Goal: Task Accomplishment & Management: Use online tool/utility

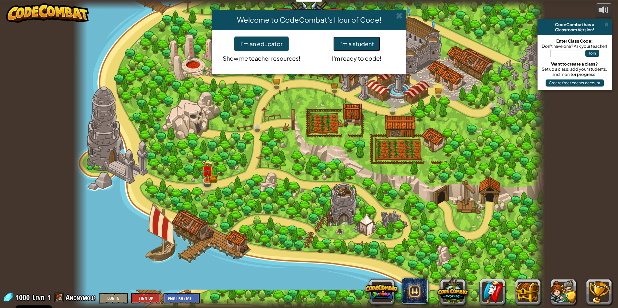
click at [351, 40] on button "I'm a student" at bounding box center [356, 44] width 47 height 15
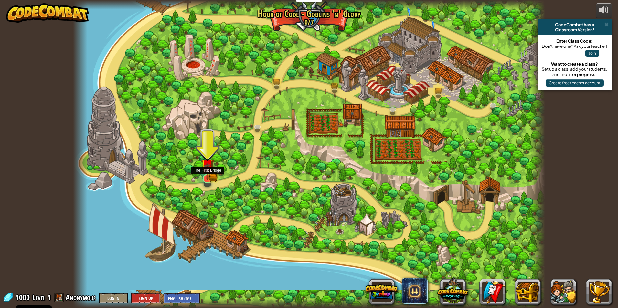
click at [210, 175] on img at bounding box center [207, 166] width 13 height 28
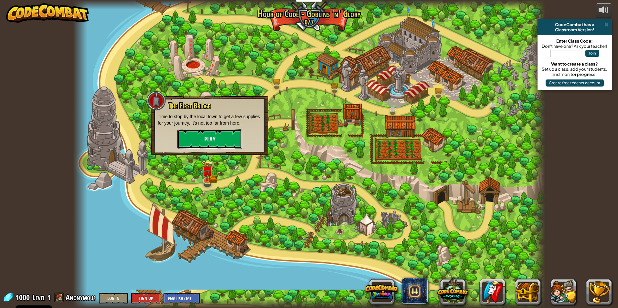
click at [207, 136] on button "Play" at bounding box center [209, 139] width 65 height 19
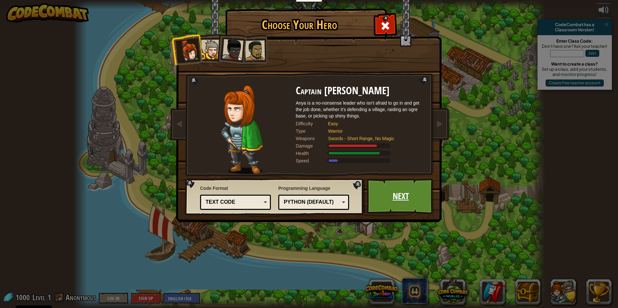
click at [384, 199] on link "Next" at bounding box center [401, 197] width 68 height 36
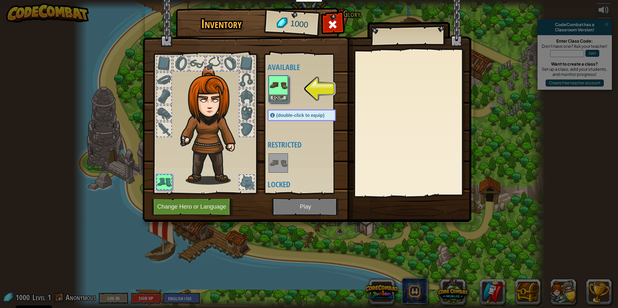
click at [298, 207] on img at bounding box center [307, 105] width 329 height 235
click at [282, 87] on img at bounding box center [278, 85] width 18 height 18
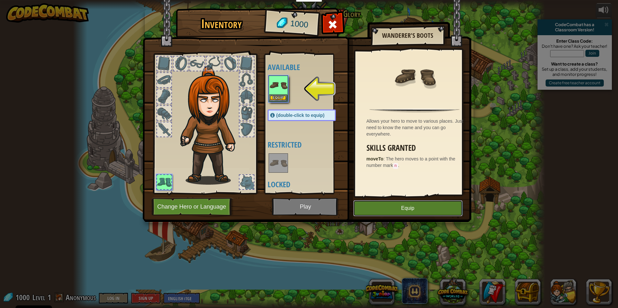
click at [411, 211] on button "Equip" at bounding box center [407, 208] width 109 height 16
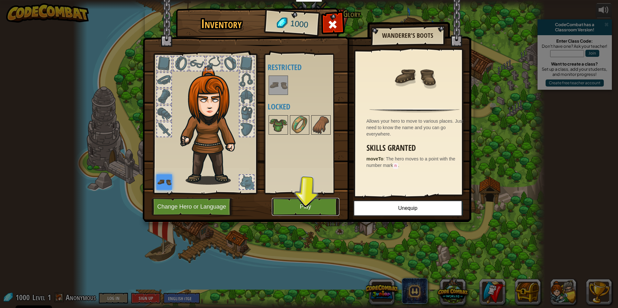
click at [331, 208] on button "Play" at bounding box center [306, 207] width 68 height 18
click at [314, 207] on button "Play" at bounding box center [306, 207] width 68 height 18
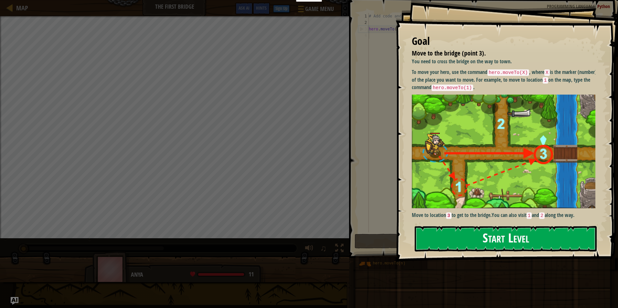
drag, startPoint x: 460, startPoint y: 238, endPoint x: 460, endPoint y: 245, distance: 7.1
click at [460, 239] on button "Start Level" at bounding box center [506, 239] width 182 height 26
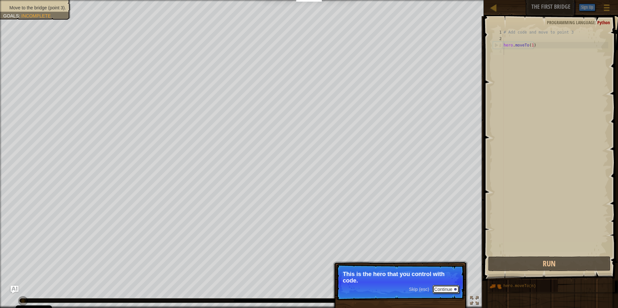
click at [433, 288] on button "Continue" at bounding box center [445, 289] width 27 height 8
click at [453, 290] on button "Continue" at bounding box center [445, 290] width 27 height 8
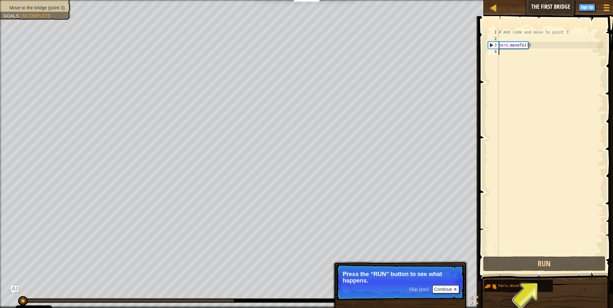
click at [496, 52] on div "4" at bounding box center [493, 51] width 11 height 6
click at [450, 291] on button "Continue" at bounding box center [445, 289] width 27 height 8
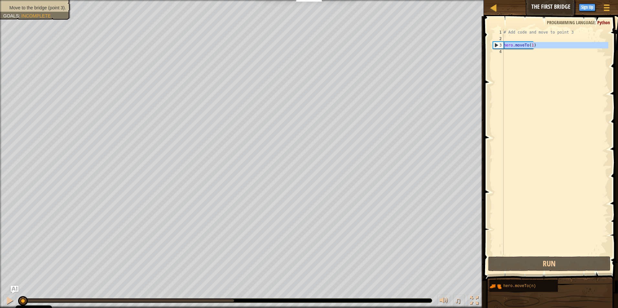
click at [500, 46] on div "3" at bounding box center [498, 45] width 10 height 6
click at [499, 40] on div "2" at bounding box center [498, 39] width 11 height 6
type textarea "hero.moveTo(1)"
click at [503, 33] on div "1" at bounding box center [498, 32] width 11 height 6
type textarea "# Add code and move to point 3"
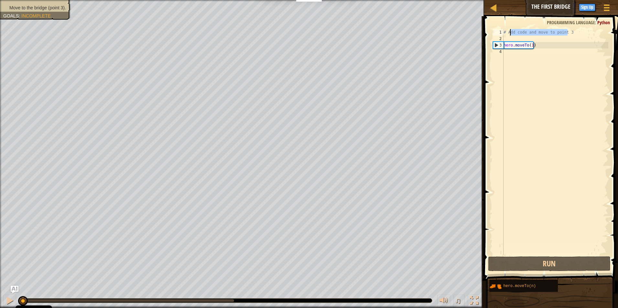
click at [455, 33] on div "Map The First Bridge Game Menu Done Sign Up Hints Ask AI 1 הההההההההההההההההההה…" at bounding box center [309, 154] width 618 height 308
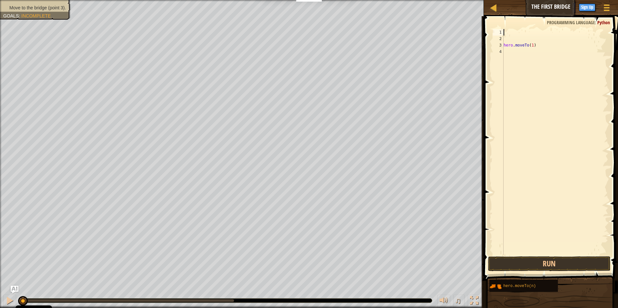
click at [502, 52] on div "4" at bounding box center [498, 51] width 11 height 6
click at [502, 49] on div "4" at bounding box center [498, 51] width 11 height 6
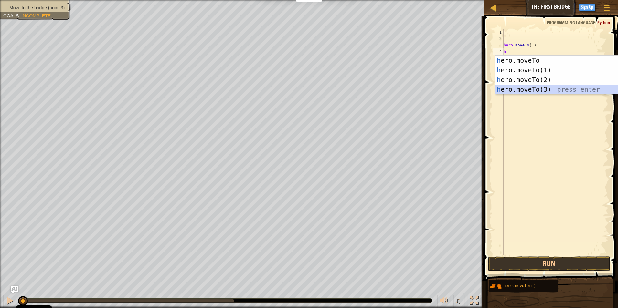
click at [534, 88] on div "h ero.moveTo press enter h ero.moveTo(1) press enter h ero.moveTo(2) press ente…" at bounding box center [556, 85] width 122 height 58
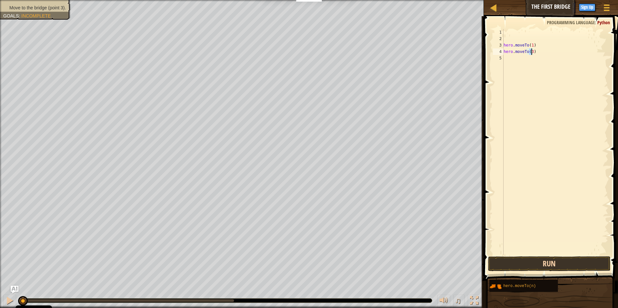
type textarea "hero.moveTo(3)"
click at [560, 266] on button "Run" at bounding box center [549, 264] width 123 height 15
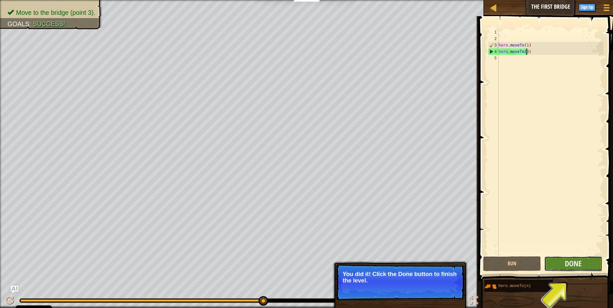
click at [588, 263] on button "Done" at bounding box center [573, 264] width 58 height 15
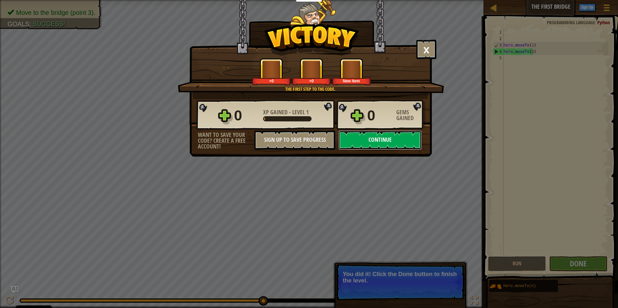
click at [388, 139] on button "Continue" at bounding box center [379, 140] width 83 height 19
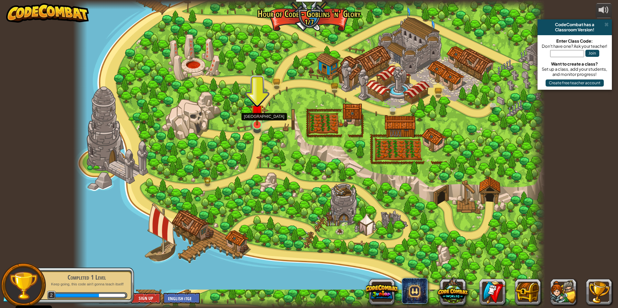
click at [257, 120] on img at bounding box center [257, 111] width 13 height 29
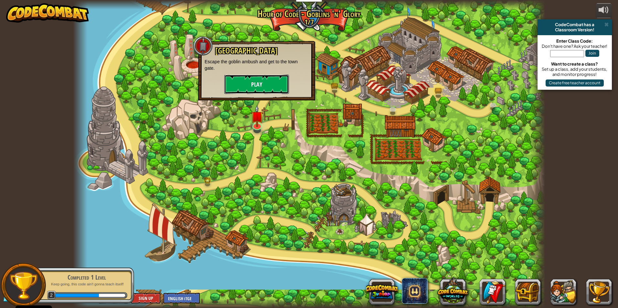
click at [264, 88] on button "Play" at bounding box center [256, 84] width 65 height 19
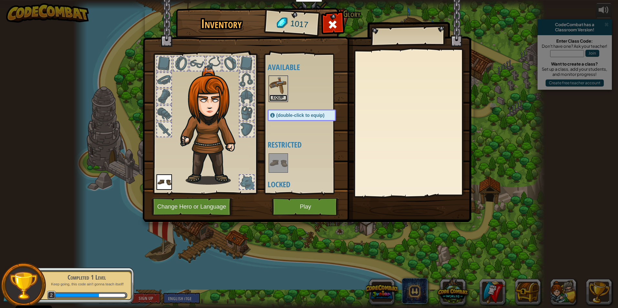
drag, startPoint x: 278, startPoint y: 96, endPoint x: 274, endPoint y: 93, distance: 4.8
click at [274, 95] on button "Equip" at bounding box center [278, 98] width 18 height 7
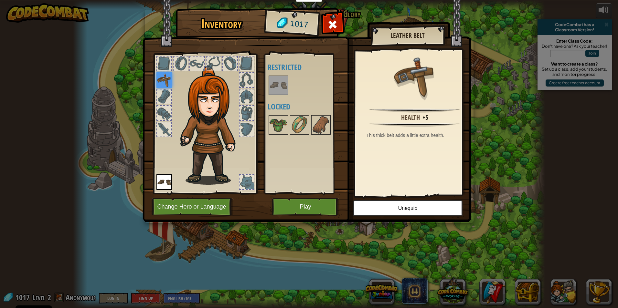
click at [316, 198] on img at bounding box center [307, 105] width 329 height 235
click at [316, 203] on button "Play" at bounding box center [306, 207] width 68 height 18
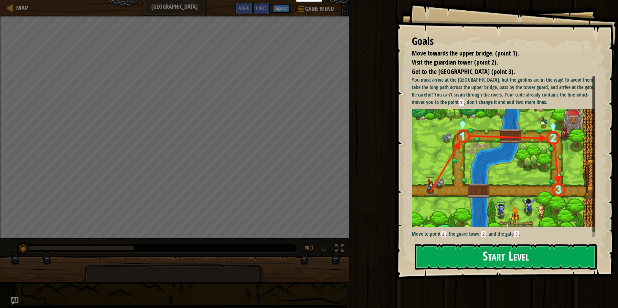
click at [433, 244] on button "Start Level" at bounding box center [506, 257] width 182 height 26
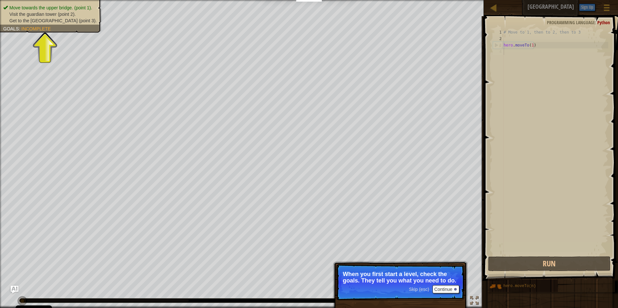
click at [32, 27] on span "Incomplete" at bounding box center [35, 28] width 29 height 5
click at [46, 17] on li "Visit the guardian tower (point 2)." at bounding box center [49, 14] width 93 height 6
drag, startPoint x: 55, startPoint y: 15, endPoint x: 42, endPoint y: 16, distance: 13.7
click at [51, 15] on span "Visit the guardian tower (point 2)." at bounding box center [42, 14] width 66 height 5
click at [16, 13] on span "Visit the guardian tower (point 2)." at bounding box center [42, 14] width 66 height 5
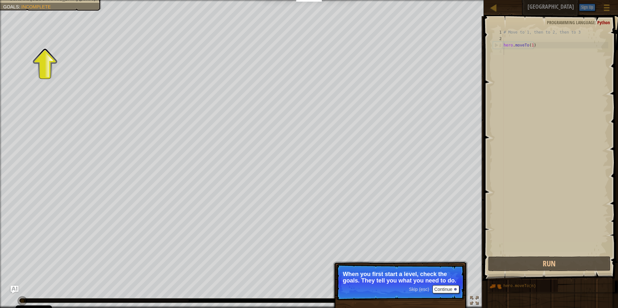
drag, startPoint x: 416, startPoint y: 289, endPoint x: 424, endPoint y: 291, distance: 8.6
click at [419, 290] on span "Skip (esc)" at bounding box center [419, 289] width 20 height 5
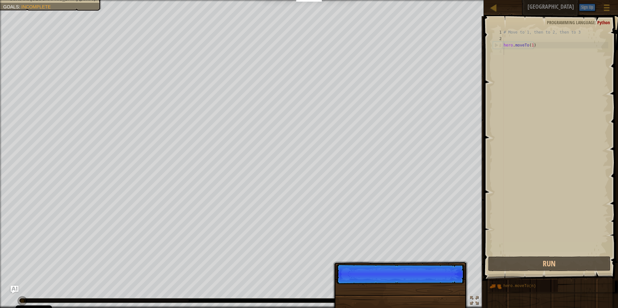
scroll to position [3, 0]
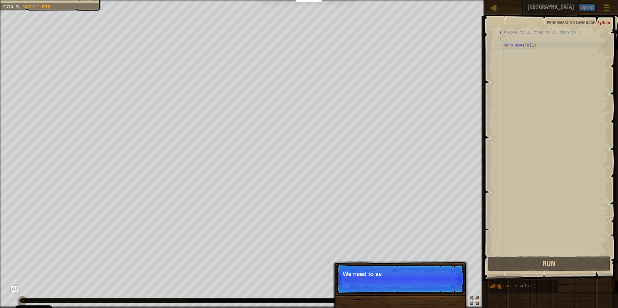
click at [438, 285] on p "Skip (esc) Continue We need to av" at bounding box center [400, 279] width 128 height 30
click at [438, 285] on button "Continue" at bounding box center [445, 283] width 27 height 8
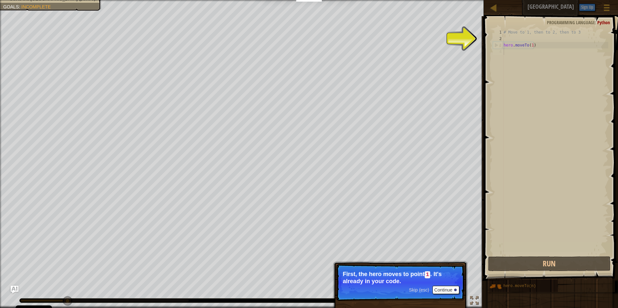
click at [438, 285] on p "Skip (esc) Continue First, the hero moves to point 1 . It's already in your cod…" at bounding box center [400, 282] width 128 height 37
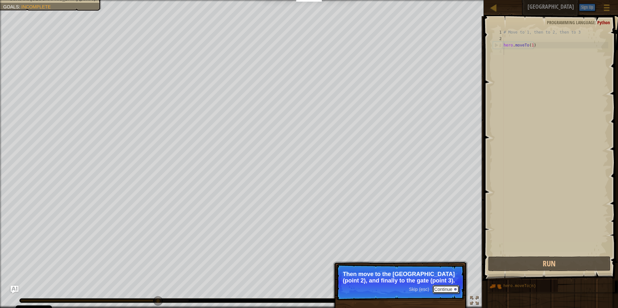
click at [445, 289] on button "Continue" at bounding box center [445, 289] width 27 height 8
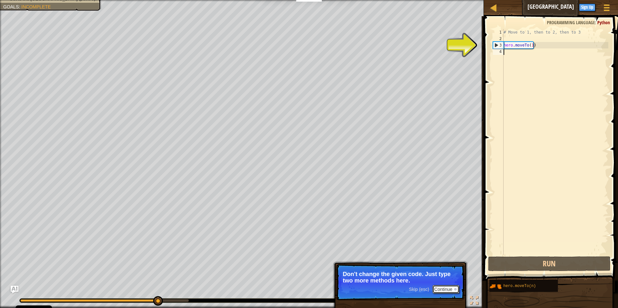
click at [445, 289] on button "Continue" at bounding box center [445, 289] width 27 height 8
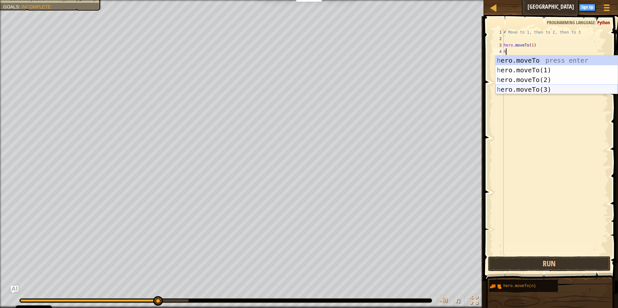
click at [541, 87] on div "h ero.moveTo press enter h ero.moveTo(1) press enter h ero.moveTo(2) press ente…" at bounding box center [556, 85] width 122 height 58
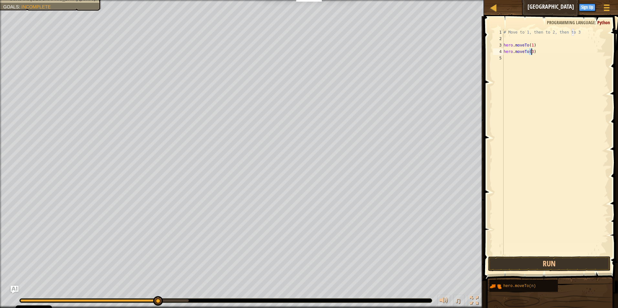
click at [499, 54] on div "4" at bounding box center [498, 51] width 11 height 6
type textarea "hero.moveTo(3)"
click at [502, 58] on div "5" at bounding box center [498, 58] width 11 height 6
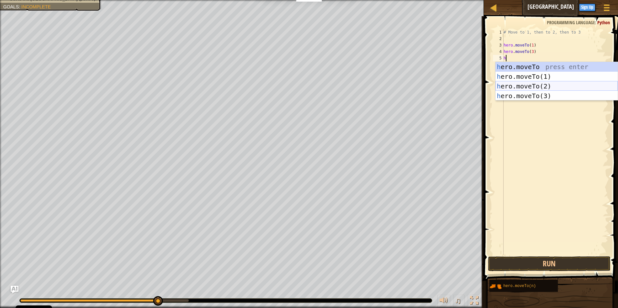
click at [527, 88] on div "h ero.moveTo press enter h ero.moveTo(1) press enter h ero.moveTo(2) press ente…" at bounding box center [556, 91] width 122 height 58
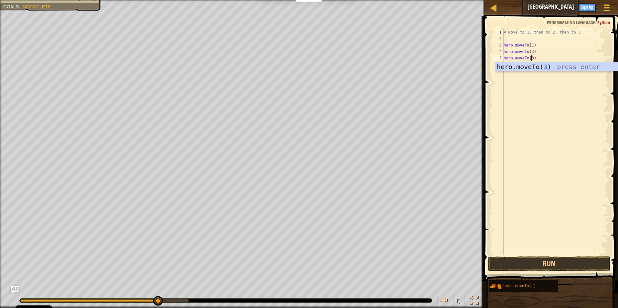
scroll to position [3, 2]
click at [531, 52] on div "# Move to 1, then to 2, then to 3 hero . moveTo ( 1 ) hero . moveTo ( 3 ) hero …" at bounding box center [555, 148] width 106 height 239
type textarea "hero.moveTo(2)"
click at [560, 261] on button "Run" at bounding box center [549, 264] width 123 height 15
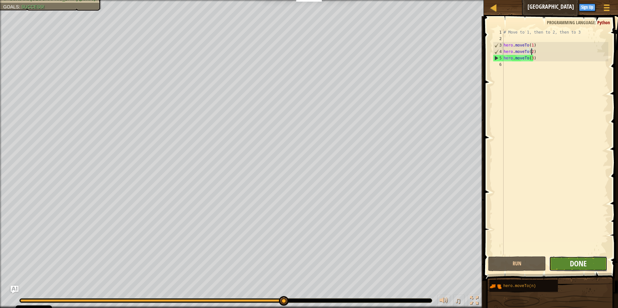
click at [585, 266] on span "Done" at bounding box center [578, 264] width 17 height 10
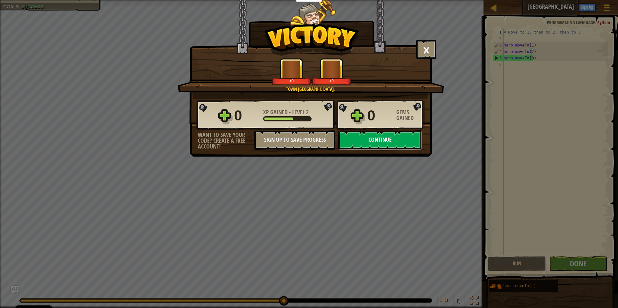
click at [385, 140] on button "Continue" at bounding box center [379, 140] width 83 height 19
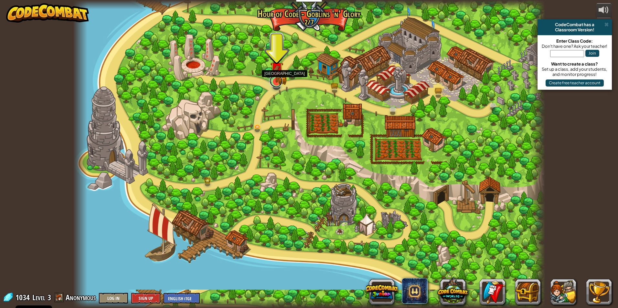
click at [279, 83] on link at bounding box center [276, 81] width 13 height 13
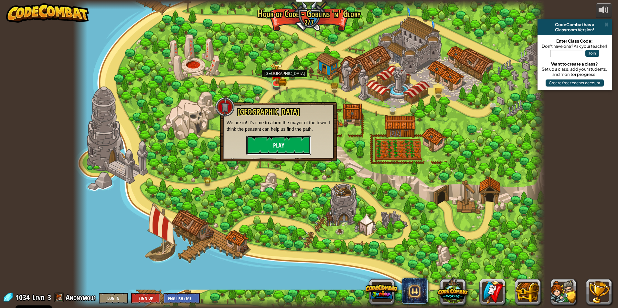
click at [287, 142] on button "Play" at bounding box center [278, 145] width 65 height 19
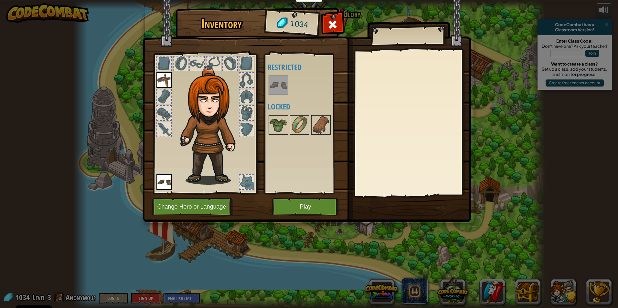
click at [296, 91] on div at bounding box center [308, 85] width 81 height 21
click at [310, 204] on button "Play" at bounding box center [306, 207] width 68 height 18
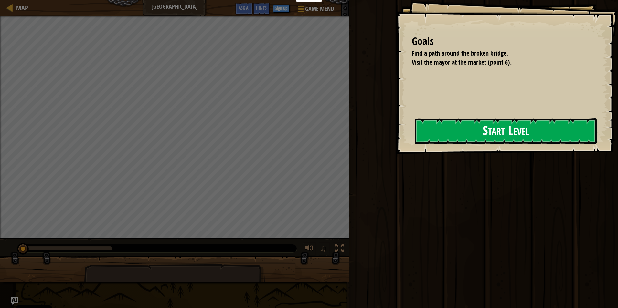
click at [460, 138] on button "Start Level" at bounding box center [506, 132] width 182 height 26
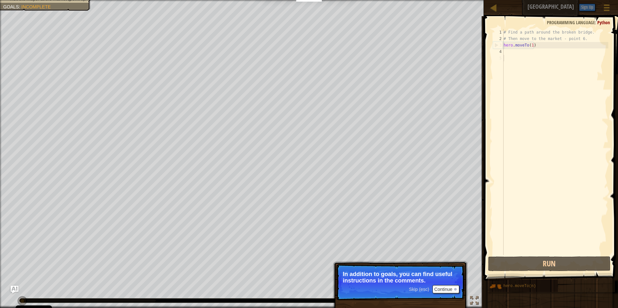
click at [497, 48] on div "4" at bounding box center [498, 51] width 11 height 6
click at [501, 52] on div "4" at bounding box center [498, 51] width 11 height 6
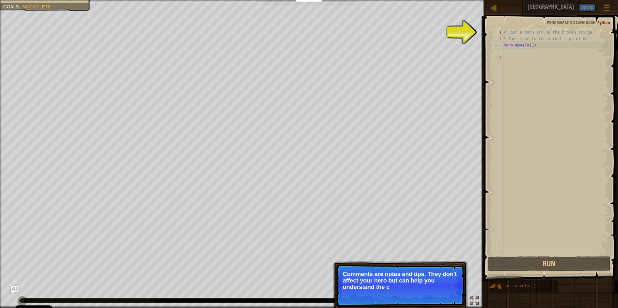
click at [502, 52] on div "4" at bounding box center [498, 51] width 11 height 6
click at [499, 53] on div "4" at bounding box center [498, 51] width 11 height 6
click at [501, 50] on div "4" at bounding box center [498, 51] width 11 height 6
click at [496, 48] on div "4" at bounding box center [498, 51] width 11 height 6
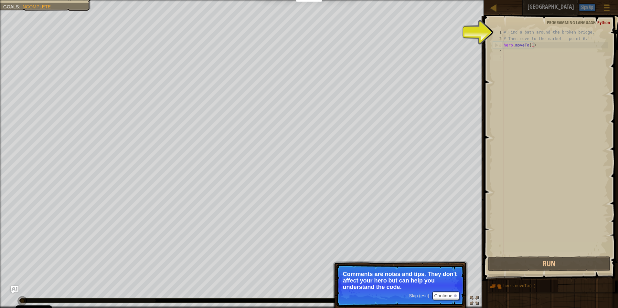
click at [500, 59] on div "5" at bounding box center [498, 58] width 11 height 6
click at [501, 48] on div "3" at bounding box center [498, 45] width 10 height 6
type textarea "hero.moveTo(1)"
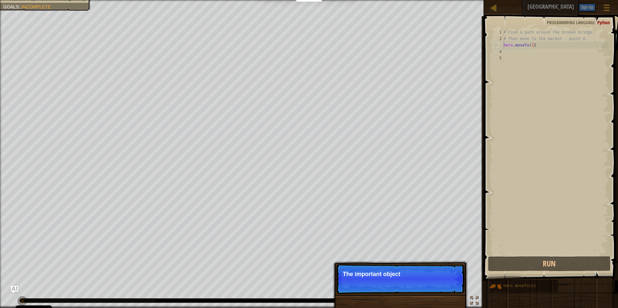
drag, startPoint x: 501, startPoint y: 48, endPoint x: 502, endPoint y: 54, distance: 6.0
click at [502, 54] on div "4" at bounding box center [498, 51] width 11 height 6
click at [507, 49] on div "# Find a path around the broken bridge. # Then move to the market - point 6. he…" at bounding box center [555, 148] width 106 height 239
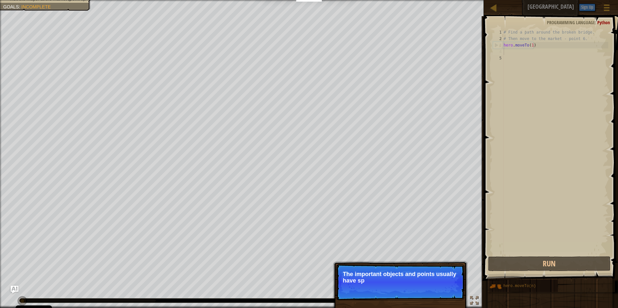
click at [507, 50] on div "# Find a path around the broken bridge. # Then move to the market - point 6. he…" at bounding box center [555, 148] width 106 height 239
click at [441, 287] on button "Continue" at bounding box center [445, 289] width 27 height 8
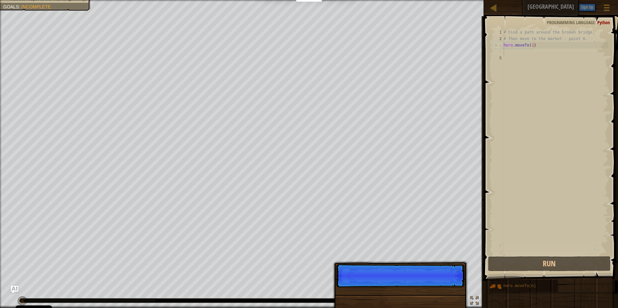
scroll to position [3, 0]
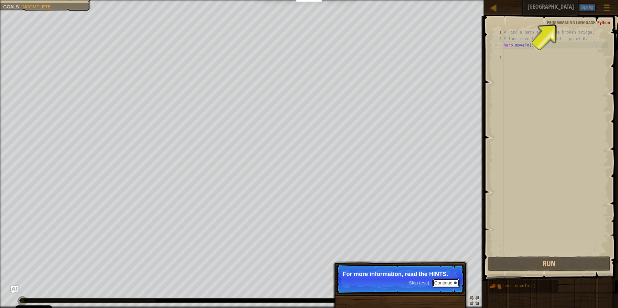
click at [449, 281] on button "Continue" at bounding box center [445, 283] width 27 height 8
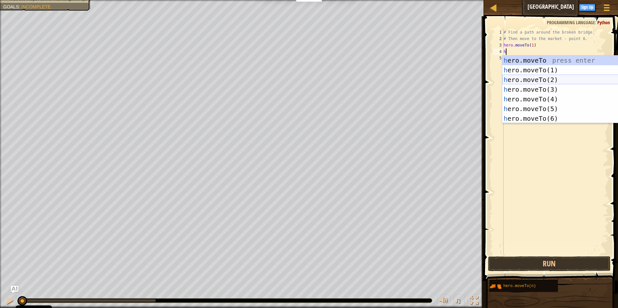
click at [539, 83] on div "h ero.moveTo press enter h ero.moveTo(1) press enter h ero.moveTo(2) press ente…" at bounding box center [563, 99] width 122 height 87
type textarea "hero.moveTo(2)"
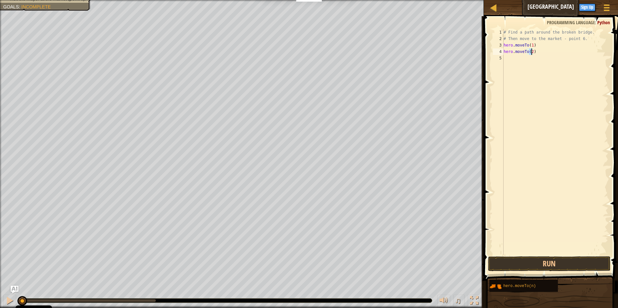
click at [513, 61] on div "# Find a path around the broken bridge. # Then move to the market - point 6. he…" at bounding box center [555, 148] width 106 height 239
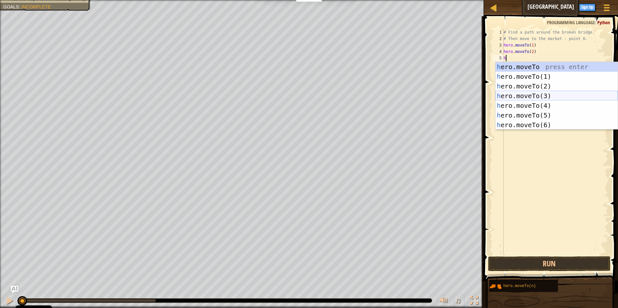
click at [530, 93] on div "h ero.moveTo press enter h ero.moveTo(1) press enter h ero.moveTo(2) press ente…" at bounding box center [556, 105] width 122 height 87
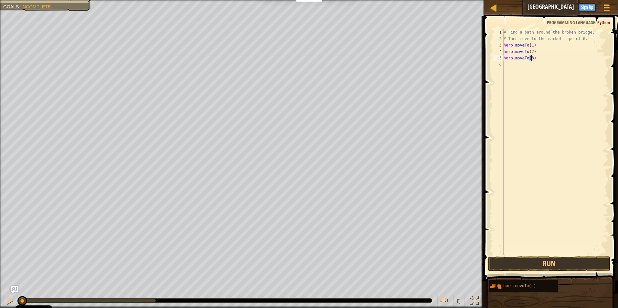
type textarea "hero.moveTo(3)"
click at [509, 66] on div "# Find a path around the broken bridge. # Then move to the market - point 6. he…" at bounding box center [555, 148] width 106 height 239
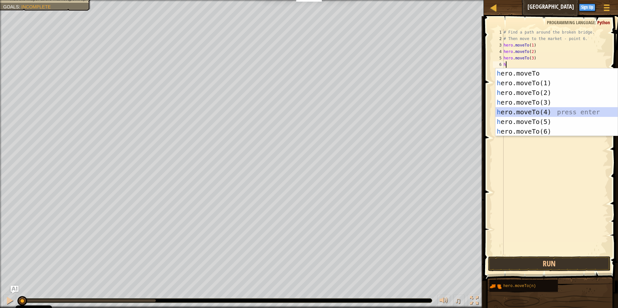
click at [535, 115] on div "h ero.moveTo press enter h ero.moveTo(1) press enter h ero.moveTo(2) press ente…" at bounding box center [556, 112] width 122 height 87
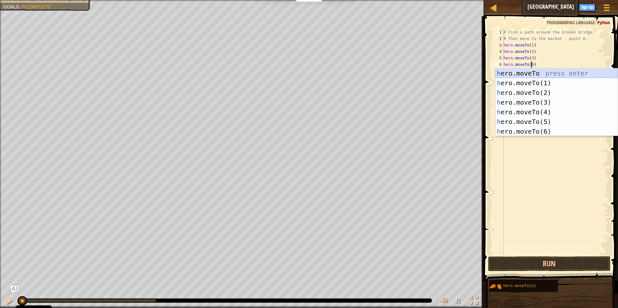
type textarea "hero.moveTo(hh)"
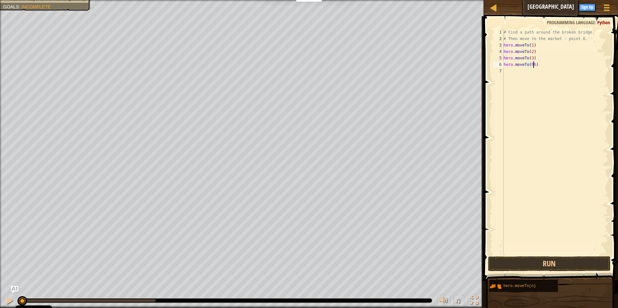
scroll to position [3, 2]
click at [507, 72] on div "# Find a path around the broken bridge. # Then move to the market - point 6. he…" at bounding box center [555, 148] width 106 height 239
click at [533, 63] on div "# Find a path around the broken bridge. # Then move to the market - point 6. he…" at bounding box center [555, 148] width 106 height 239
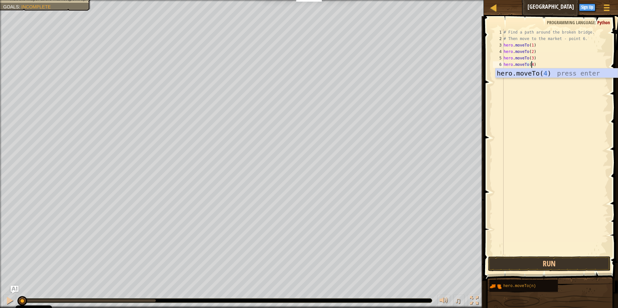
type textarea "hero.moveTo(4)"
click at [543, 6] on body "Cookie Policy CodeCombat uses a few essential and non-essential cookies. Privac…" at bounding box center [309, 3] width 618 height 6
click at [509, 74] on div "# Find a path around the broken bridge. # Then move to the market - point 6. he…" at bounding box center [555, 148] width 106 height 239
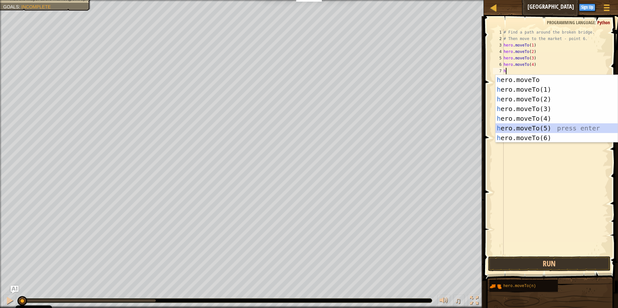
click at [545, 127] on div "h ero.moveTo press enter h ero.moveTo(1) press enter h ero.moveTo(2) press ente…" at bounding box center [556, 118] width 122 height 87
type textarea "hero.moveTo(5)"
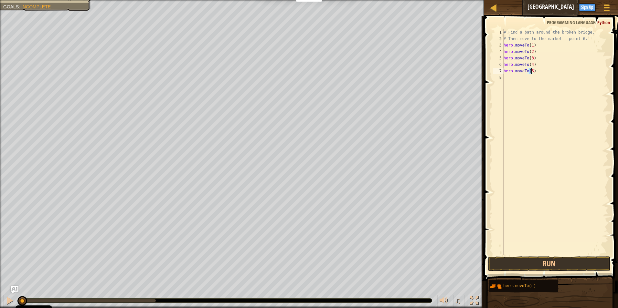
click at [513, 81] on div "# Find a path around the broken bridge. # Then move to the market - point 6. he…" at bounding box center [555, 148] width 106 height 239
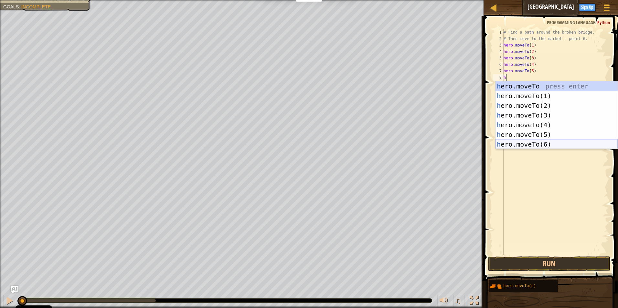
click at [551, 144] on div "h ero.moveTo press enter h ero.moveTo(1) press enter h ero.moveTo(2) press ente…" at bounding box center [556, 124] width 122 height 87
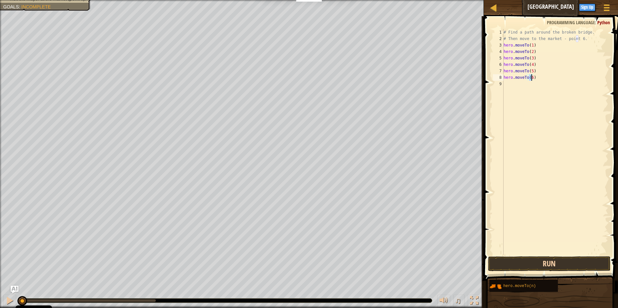
type textarea "hero.moveTo(6)"
click at [554, 262] on button "Run" at bounding box center [549, 264] width 123 height 15
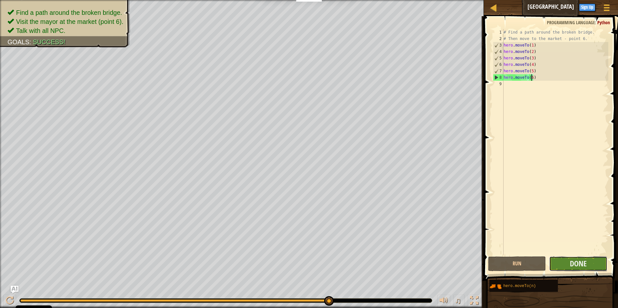
click at [568, 264] on button "Done" at bounding box center [578, 264] width 58 height 15
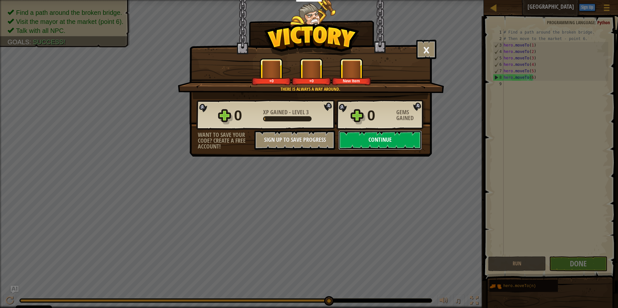
click at [391, 136] on button "Continue" at bounding box center [379, 140] width 83 height 19
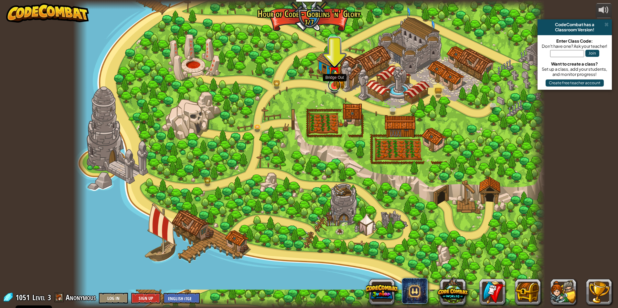
click at [336, 88] on link at bounding box center [334, 85] width 13 height 13
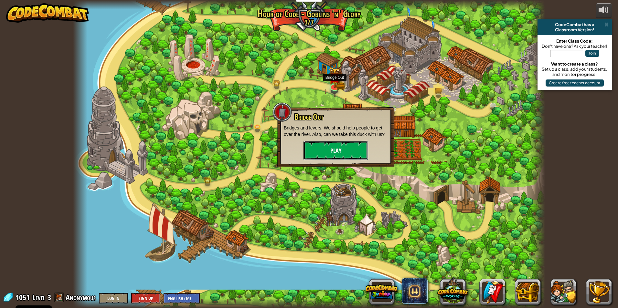
click at [331, 147] on button "Play" at bounding box center [336, 150] width 65 height 19
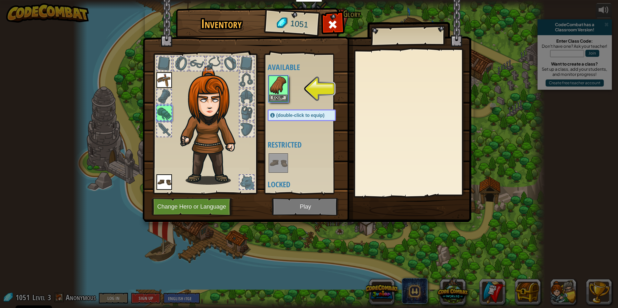
click at [319, 205] on img at bounding box center [307, 105] width 329 height 235
click at [272, 92] on img at bounding box center [278, 85] width 18 height 18
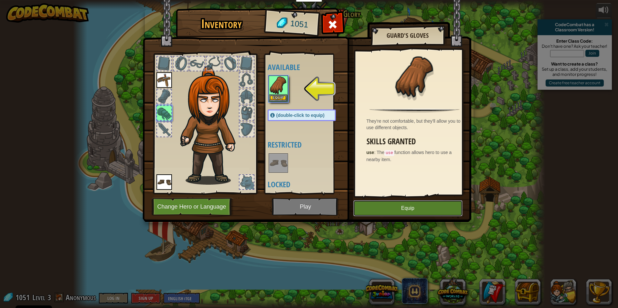
click at [403, 204] on button "Equip" at bounding box center [407, 208] width 109 height 16
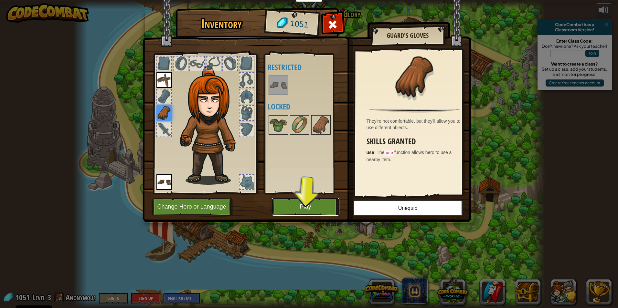
click at [296, 204] on button "Play" at bounding box center [306, 207] width 68 height 18
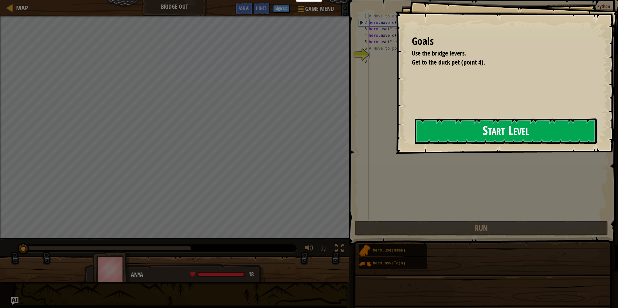
click at [392, 135] on div "Educators Create Free Account School & District Solutions Teacher Toolkit Previ…" at bounding box center [309, 154] width 618 height 308
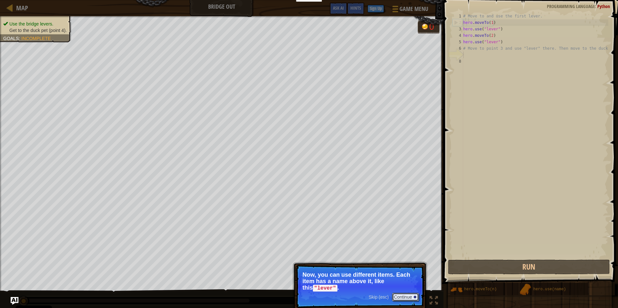
click at [408, 294] on button "Continue" at bounding box center [405, 297] width 27 height 8
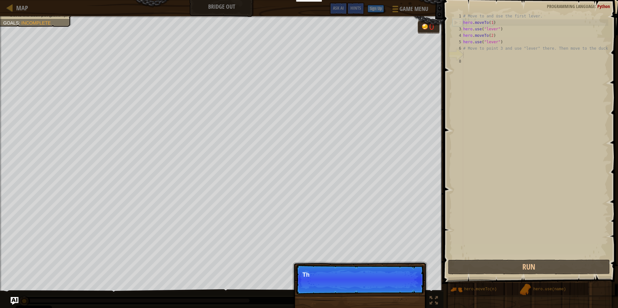
scroll to position [3, 0]
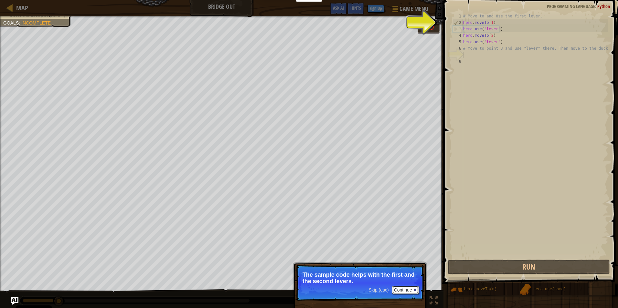
click at [407, 287] on button "Continue" at bounding box center [405, 290] width 27 height 8
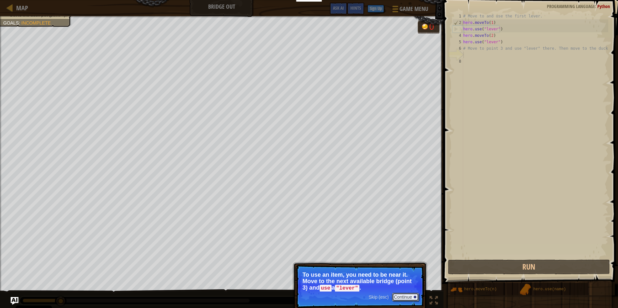
click at [415, 294] on button "Continue" at bounding box center [405, 297] width 27 height 8
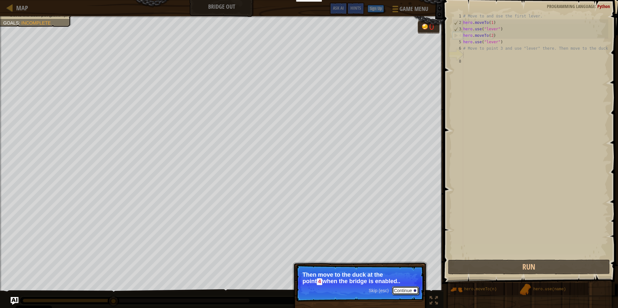
drag, startPoint x: 404, startPoint y: 290, endPoint x: 464, endPoint y: 295, distance: 60.4
click at [406, 290] on button "Continue" at bounding box center [405, 291] width 27 height 8
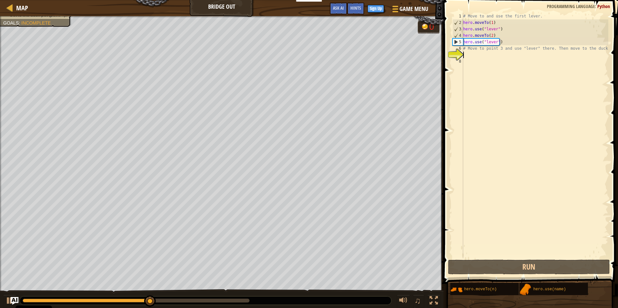
click at [467, 52] on div "# Move to and use the first lever. hero . moveTo ( 1 ) hero . use ( "lever" ) h…" at bounding box center [535, 142] width 146 height 259
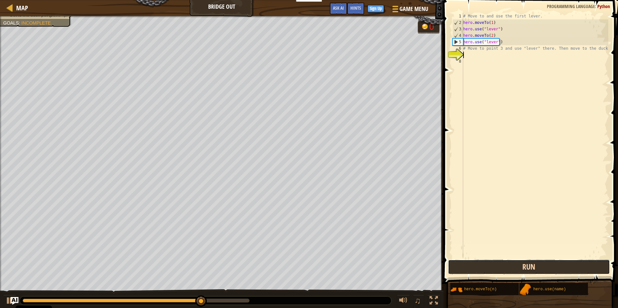
drag, startPoint x: 496, startPoint y: 269, endPoint x: 500, endPoint y: 267, distance: 3.6
click at [496, 269] on button "Run" at bounding box center [529, 267] width 162 height 15
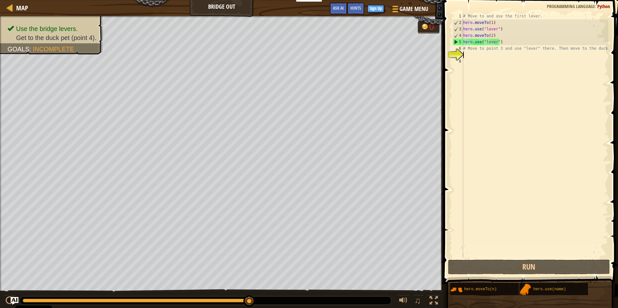
click at [465, 53] on div "# Move to and use the first lever. hero . moveTo ( 1 ) hero . use ( "lever" ) h…" at bounding box center [535, 142] width 146 height 259
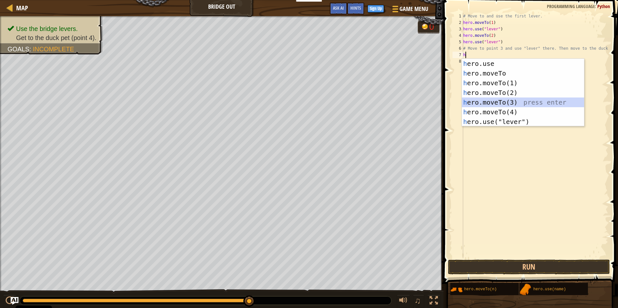
click at [514, 102] on div "h ero.use press enter h ero.moveTo press enter h ero.moveTo(1) press enter h er…" at bounding box center [523, 102] width 122 height 87
type textarea "hero.moveTo(3)"
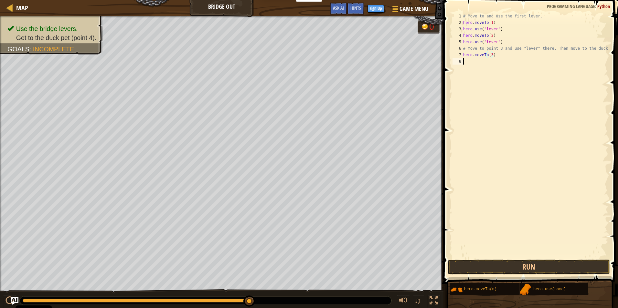
click at [468, 63] on div "# Move to and use the first lever. hero . moveTo ( 1 ) hero . use ( "lever" ) h…" at bounding box center [535, 142] width 146 height 259
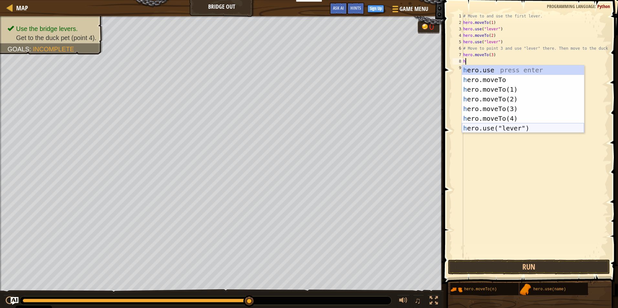
click at [528, 127] on div "h ero.use press enter h ero.moveTo press enter h ero.moveTo(1) press enter h er…" at bounding box center [523, 108] width 122 height 87
type textarea "hero.use("lever")"
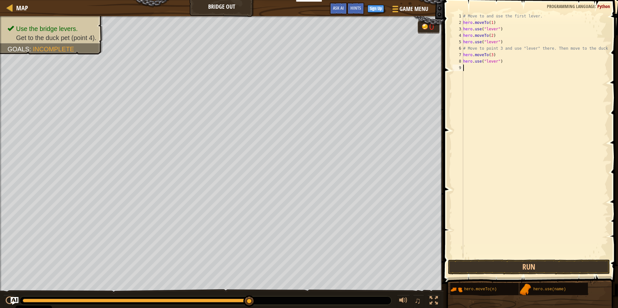
click at [466, 67] on div "# Move to and use the first lever. hero . moveTo ( 1 ) hero . use ( "lever" ) h…" at bounding box center [535, 142] width 146 height 259
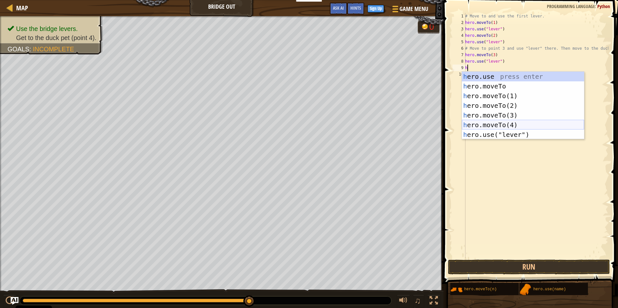
click at [517, 122] on div "h ero.use press enter h ero.moveTo press enter h ero.moveTo(1) press enter h er…" at bounding box center [523, 115] width 122 height 87
type textarea "hero.moveTo(4)"
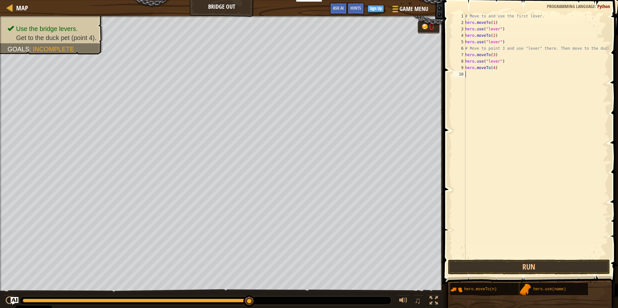
click at [472, 75] on div "# Move to and use the first lever. hero . moveTo ( 1 ) hero . use ( "lever" ) h…" at bounding box center [536, 142] width 144 height 259
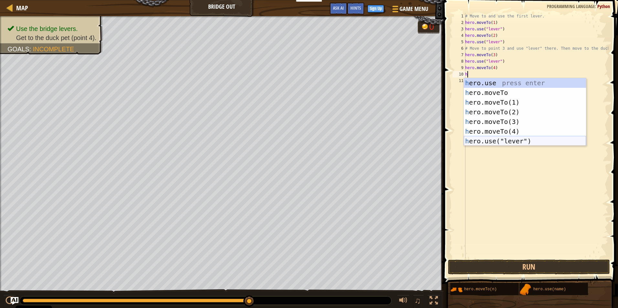
click at [533, 139] on div "h ero.use press enter h ero.moveTo press enter h ero.moveTo(1) press enter h er…" at bounding box center [525, 121] width 122 height 87
type textarea "hero.use("lever")"
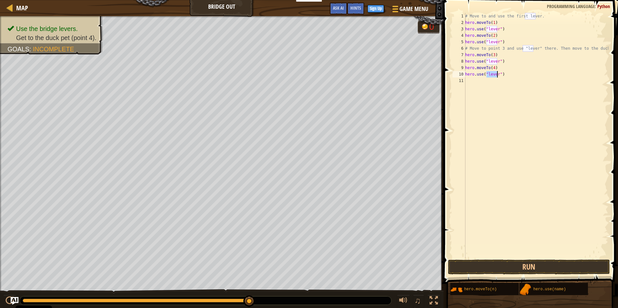
click at [469, 79] on div "# Move to and use the first lever. hero . moveTo ( 1 ) hero . use ( "lever" ) h…" at bounding box center [536, 142] width 144 height 259
type textarea "h"
click at [500, 74] on div "# Move to and use the first lever. hero . moveTo ( 1 ) hero . use ( "lever" ) h…" at bounding box center [536, 142] width 144 height 259
type textarea "h"
click at [534, 268] on button "Run" at bounding box center [529, 267] width 162 height 15
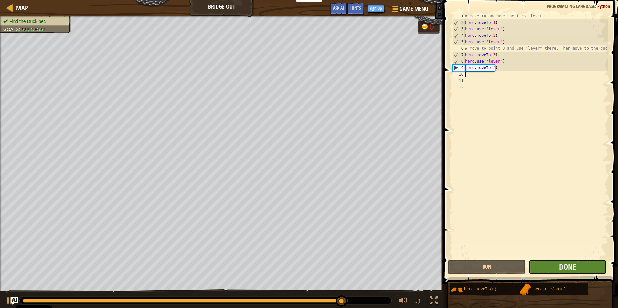
click at [599, 262] on button "Done" at bounding box center [568, 267] width 78 height 15
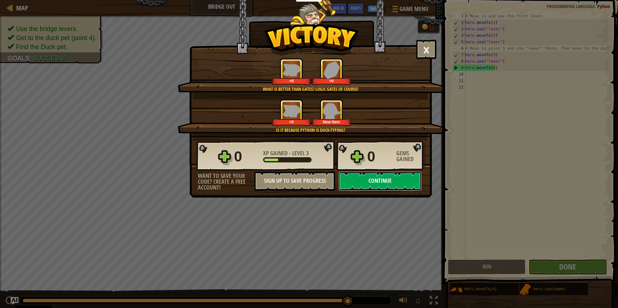
click at [368, 183] on button "Continue" at bounding box center [379, 181] width 83 height 19
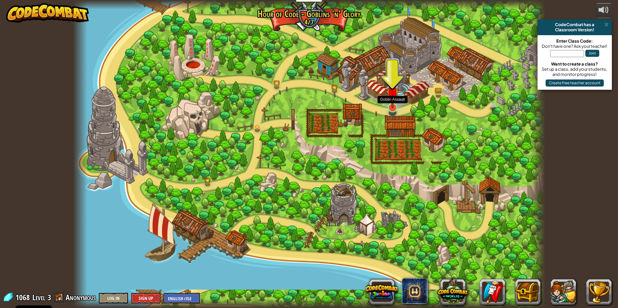
click at [388, 106] on img at bounding box center [392, 94] width 13 height 29
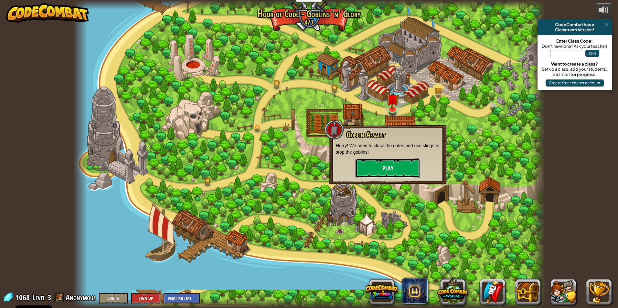
click at [389, 170] on button "Play" at bounding box center [388, 168] width 65 height 19
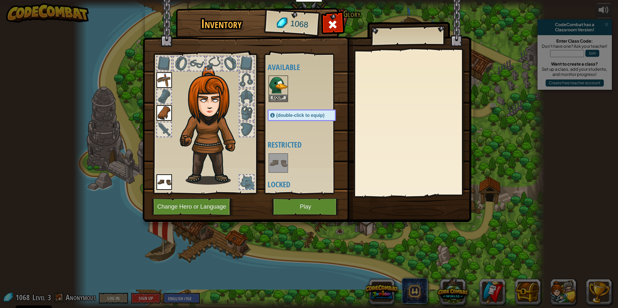
click at [268, 92] on div at bounding box center [308, 89] width 81 height 28
click at [275, 94] on img at bounding box center [278, 85] width 18 height 18
click at [288, 96] on div at bounding box center [308, 89] width 81 height 28
click at [283, 91] on img at bounding box center [278, 85] width 18 height 18
click at [314, 201] on button "Play" at bounding box center [306, 207] width 68 height 18
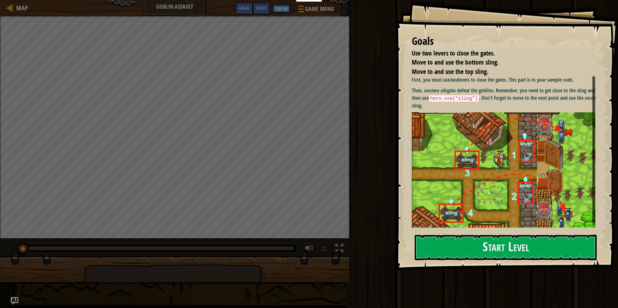
click at [517, 204] on img at bounding box center [506, 170] width 188 height 117
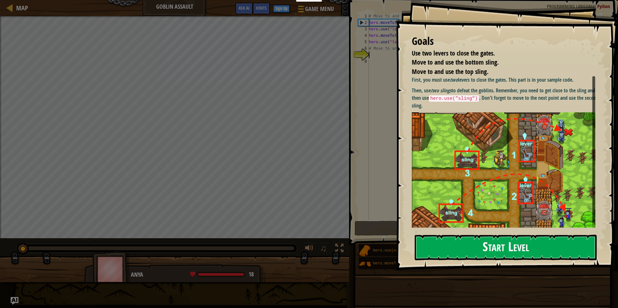
click at [524, 235] on button "Start Level" at bounding box center [506, 248] width 182 height 26
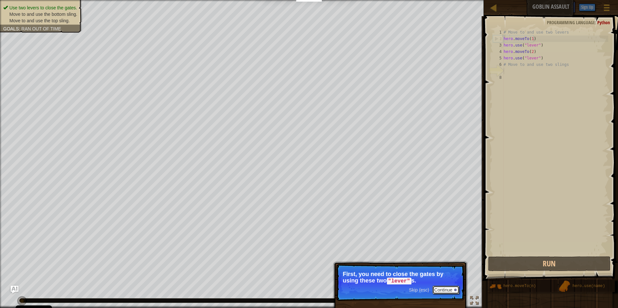
drag, startPoint x: 446, startPoint y: 293, endPoint x: 445, endPoint y: 287, distance: 5.8
click at [445, 290] on button "Continue" at bounding box center [445, 290] width 27 height 8
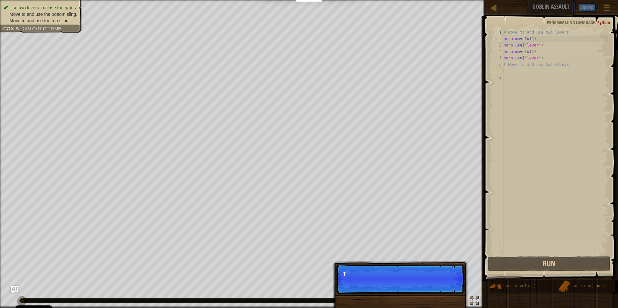
scroll to position [3, 0]
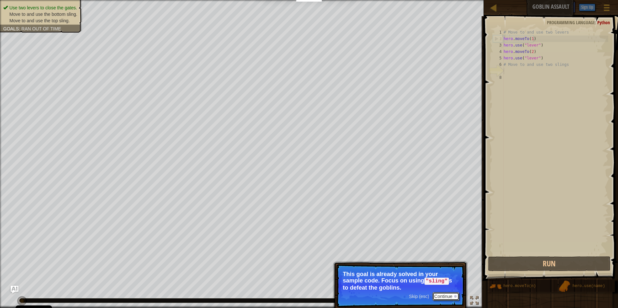
click at [448, 299] on button "Continue" at bounding box center [445, 297] width 27 height 8
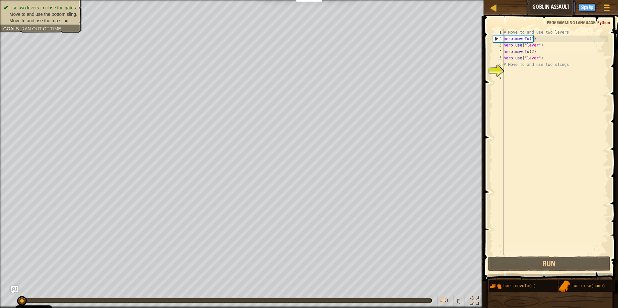
click at [510, 73] on div "# Move to and use two levers hero . moveTo ( 1 ) hero . use ( "lever" ) hero . …" at bounding box center [555, 148] width 106 height 239
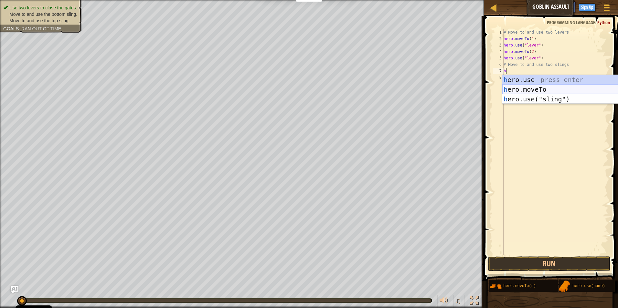
click at [538, 89] on div "h ero.use press enter h ero.moveTo press enter h ero.use("sling") press enter" at bounding box center [563, 99] width 122 height 48
type textarea "hero.moveTo(2)"
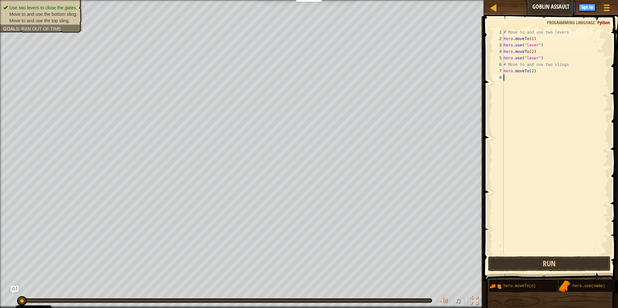
drag, startPoint x: 510, startPoint y: 78, endPoint x: 618, endPoint y: 94, distance: 108.5
click at [514, 77] on div "# Move to and use two levers hero . moveTo ( 1 ) hero . use ( "lever" ) hero . …" at bounding box center [555, 148] width 106 height 239
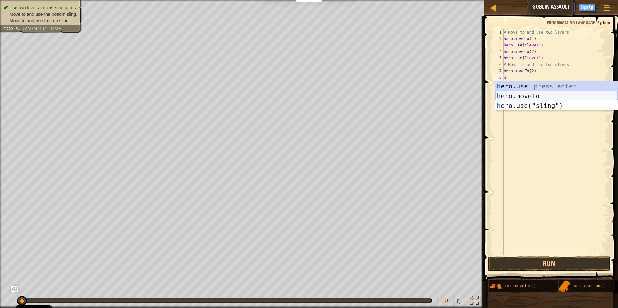
click at [549, 97] on div "h ero.use press enter h ero.moveTo press enter h ero.use("sling") press enter" at bounding box center [556, 105] width 122 height 48
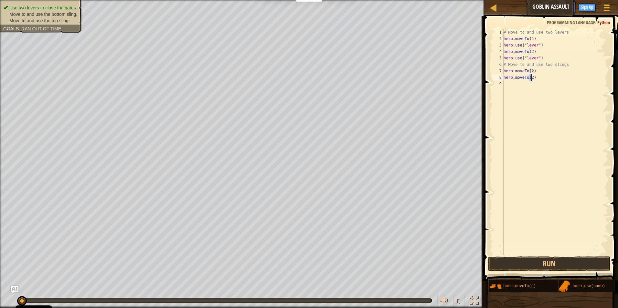
type textarea "hero.moveTo(3)"
click at [506, 85] on div "# Move to and use two levers hero . moveTo ( 1 ) hero . use ( "lever" ) hero . …" at bounding box center [555, 148] width 106 height 239
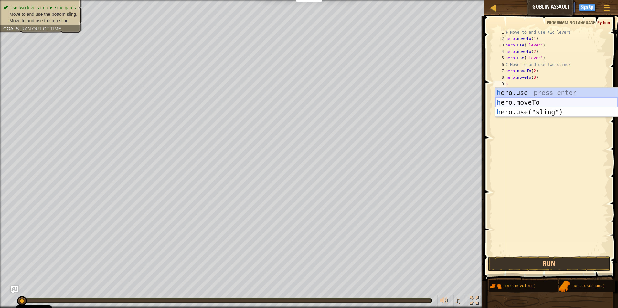
click at [526, 101] on div "h ero.use press enter h ero.moveTo press enter h ero.use("sling") press enter" at bounding box center [556, 112] width 122 height 48
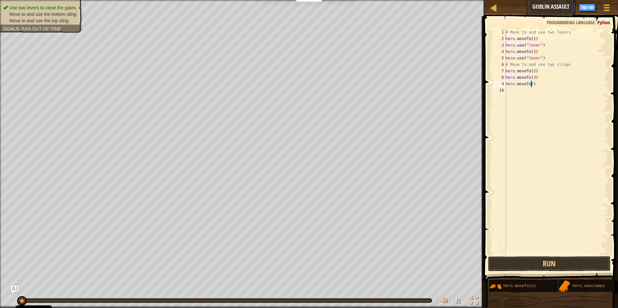
type textarea "hero.moveTo(4)"
click at [511, 92] on div "# Move to and use two levers hero . moveTo ( 1 ) hero . use ( "lever" ) hero . …" at bounding box center [556, 148] width 104 height 239
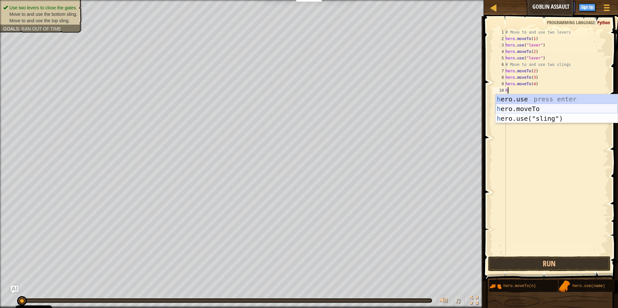
click at [522, 108] on div "h ero.use press enter h ero.moveTo press enter h ero.use("sling") press enter" at bounding box center [556, 118] width 122 height 48
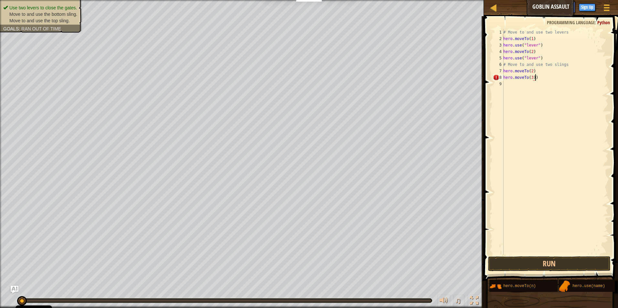
type textarea "hero.moveTo(3)"
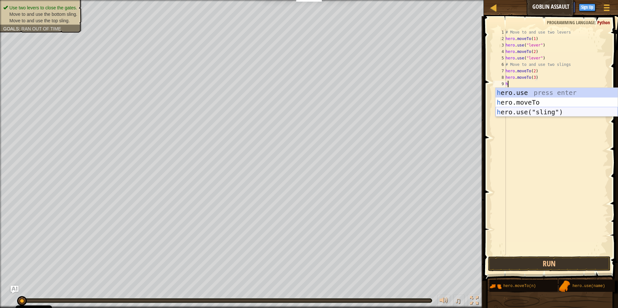
click at [529, 112] on div "h ero.use press enter h ero.moveTo press enter h ero.use("sling") press enter" at bounding box center [556, 112] width 122 height 48
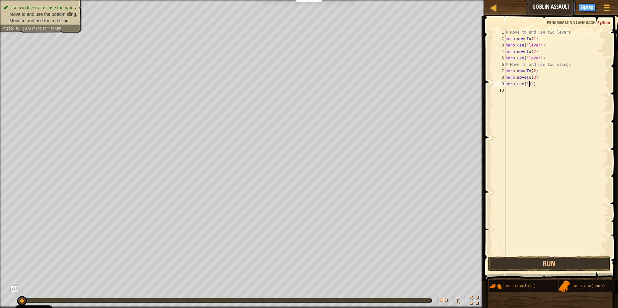
scroll to position [3, 2]
type textarea "hero.use("sling")"
click at [558, 88] on div "hero.use( "sling ") press enter" at bounding box center [556, 102] width 122 height 29
click at [513, 91] on div "# Move to and use two levers hero . moveTo ( 1 ) hero . use ( "lever" ) hero . …" at bounding box center [556, 148] width 104 height 239
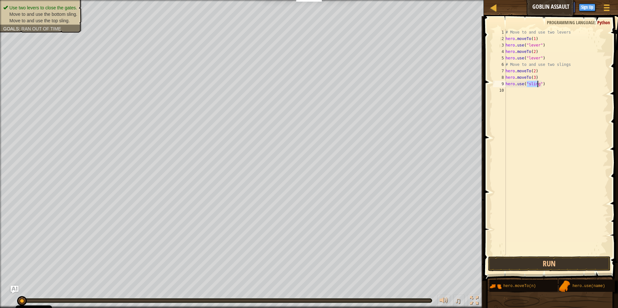
scroll to position [3, 0]
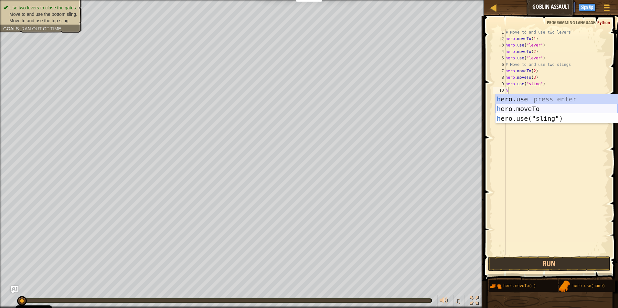
click at [533, 109] on div "h ero.use press enter h ero.moveTo press enter h ero.use("sling") press enter" at bounding box center [556, 118] width 122 height 48
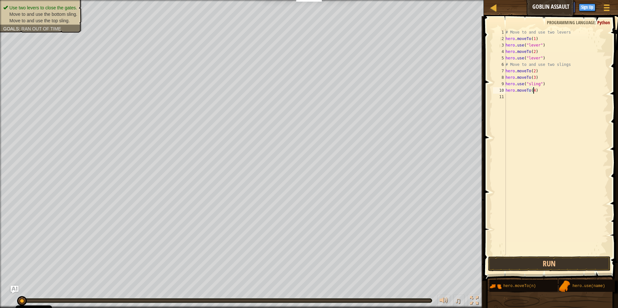
scroll to position [3, 2]
type textarea "hero.moveTo(4)"
click at [523, 259] on button "Run" at bounding box center [549, 264] width 123 height 15
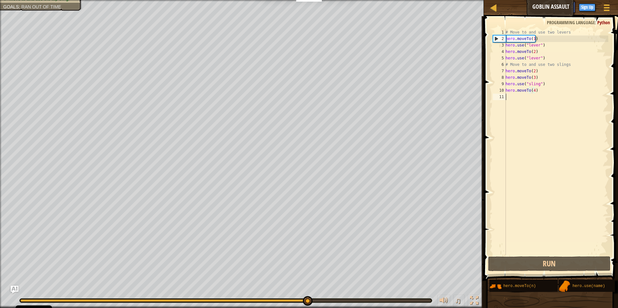
click at [506, 97] on div "# Move to and use two levers hero . moveTo ( 1 ) hero . use ( "lever" ) hero . …" at bounding box center [556, 148] width 104 height 239
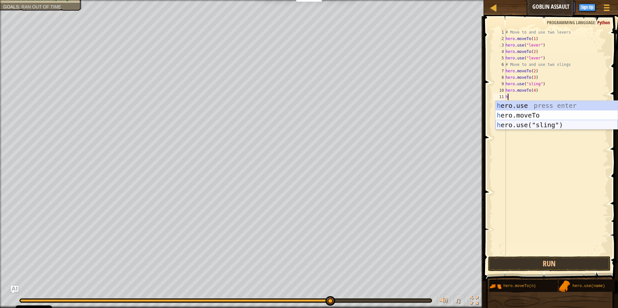
click at [546, 123] on div "h ero.use press enter h ero.moveTo press enter h ero.use("sling") press enter" at bounding box center [556, 125] width 122 height 48
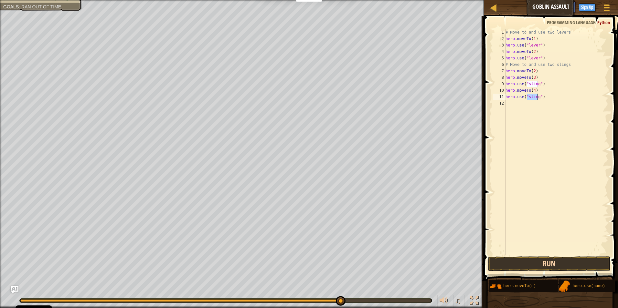
type textarea "hero.use("sling")"
click at [549, 267] on button "Run" at bounding box center [549, 264] width 123 height 15
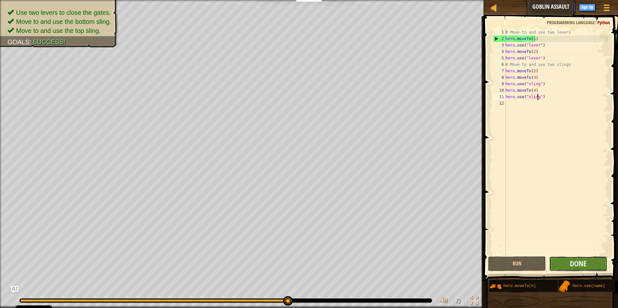
click at [561, 266] on button "Done" at bounding box center [578, 264] width 58 height 15
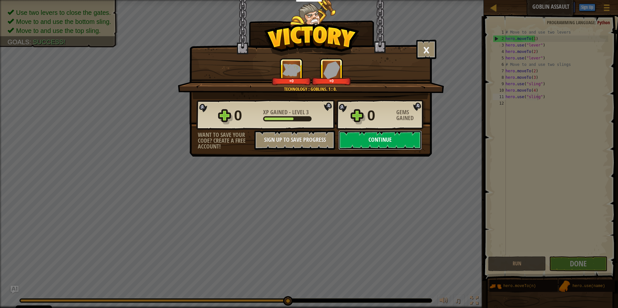
click at [382, 137] on button "Continue" at bounding box center [379, 140] width 83 height 19
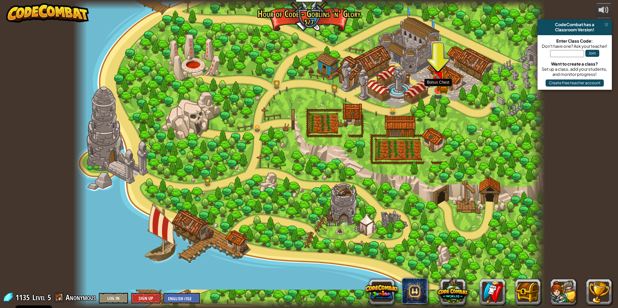
click at [441, 89] on img at bounding box center [438, 78] width 13 height 28
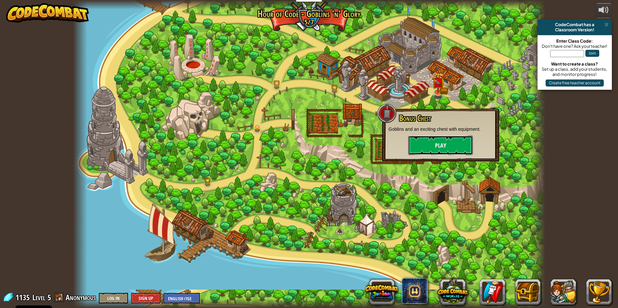
click at [451, 148] on button "Play" at bounding box center [440, 145] width 65 height 19
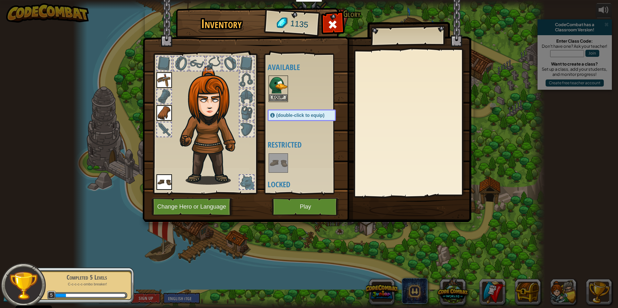
click at [279, 88] on img at bounding box center [278, 85] width 18 height 18
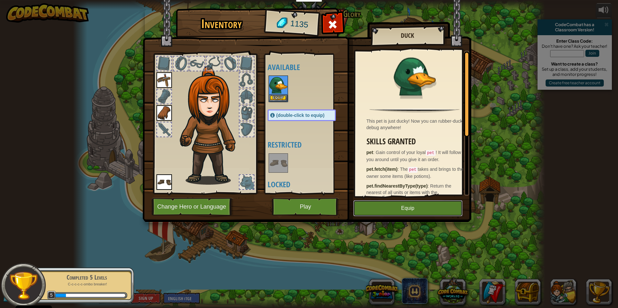
click at [411, 208] on button "Equip" at bounding box center [407, 208] width 109 height 16
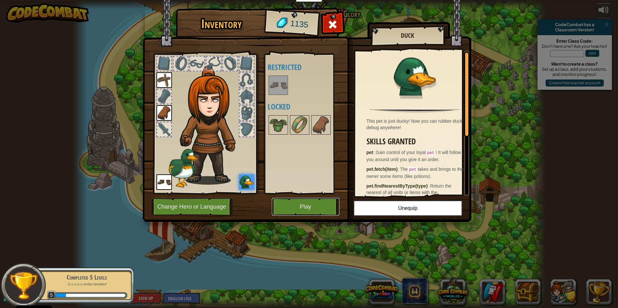
click at [316, 205] on button "Play" at bounding box center [306, 207] width 68 height 18
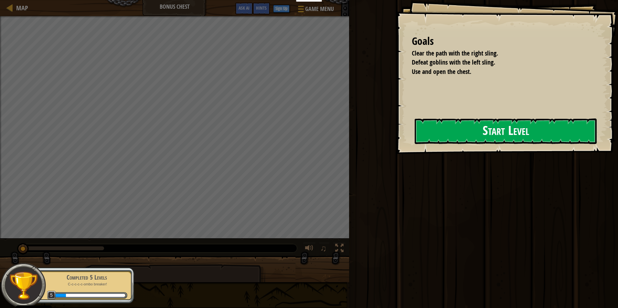
drag, startPoint x: 447, startPoint y: 137, endPoint x: 452, endPoint y: 141, distance: 5.9
click at [448, 137] on button "Start Level" at bounding box center [506, 132] width 182 height 26
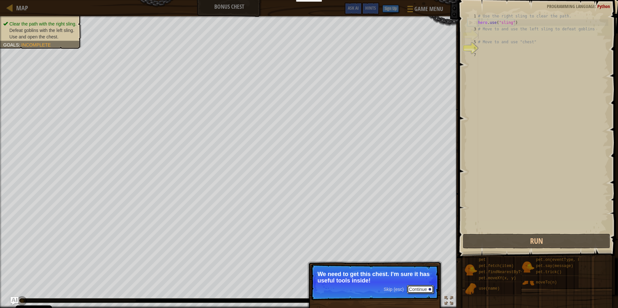
click at [413, 288] on button "Continue" at bounding box center [420, 289] width 27 height 8
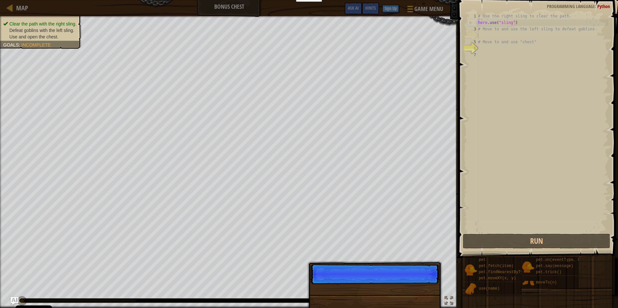
scroll to position [3, 0]
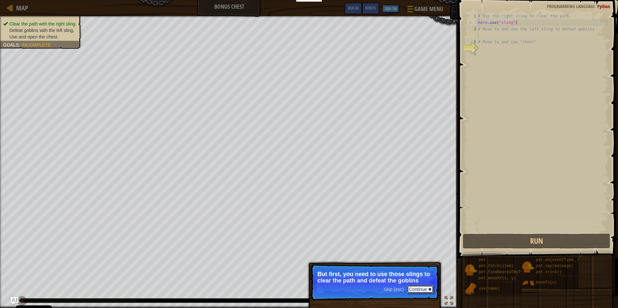
click at [413, 288] on button "Continue" at bounding box center [420, 289] width 27 height 8
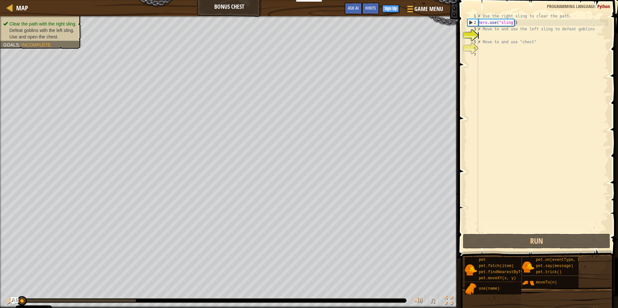
click at [487, 37] on div "# Use the right sling to clear the path. hero . use ( "sling" ) # Move to and u…" at bounding box center [543, 129] width 132 height 233
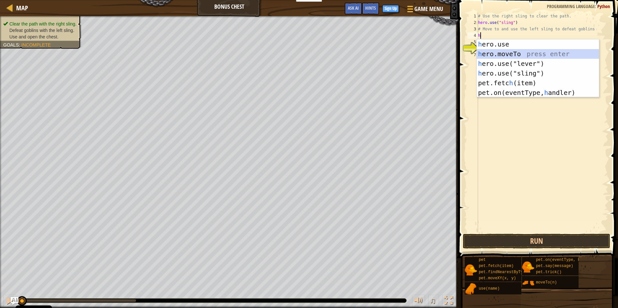
click at [517, 55] on div "h ero.use press enter h ero.moveTo press enter h ero.use("lever") press enter h…" at bounding box center [538, 78] width 122 height 78
type textarea "hero.moveTo(2)"
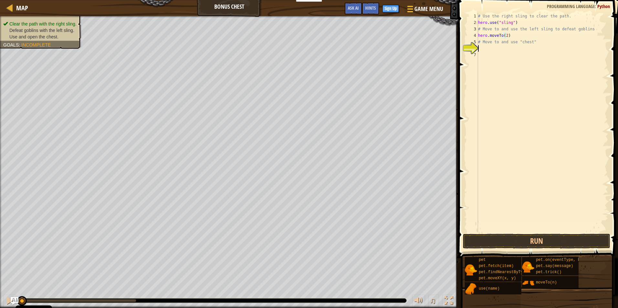
click at [490, 48] on div "# Use the right sling to clear the path. hero . use ( "sling" ) # Move to and u…" at bounding box center [543, 129] width 132 height 233
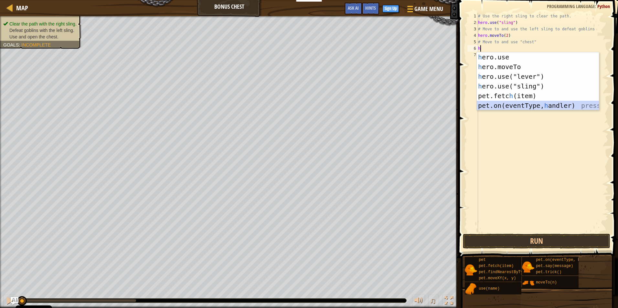
click at [531, 108] on div "h ero.use press enter h ero.moveTo press enter h ero.use("lever") press enter h…" at bounding box center [538, 91] width 122 height 78
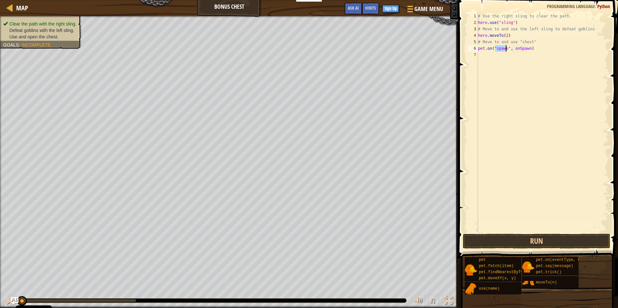
click at [522, 48] on div "# Use the right sling to clear the path. hero . use ( "sling" ) # Move to and u…" at bounding box center [543, 129] width 132 height 233
click at [526, 47] on div "# Use the right sling to clear the path. hero . use ( "sling" ) # Move to and u…" at bounding box center [543, 129] width 132 height 233
click at [538, 242] on button "Run" at bounding box center [536, 241] width 147 height 15
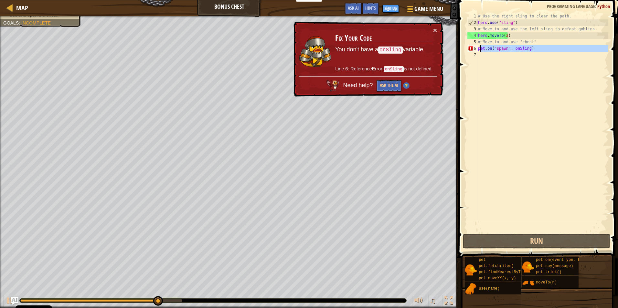
drag, startPoint x: 535, startPoint y: 52, endPoint x: 481, endPoint y: 50, distance: 54.3
click at [481, 50] on div "# Use the right sling to clear the path. hero . use ( "sling" ) # Move to and u…" at bounding box center [543, 129] width 132 height 233
type textarea "p"
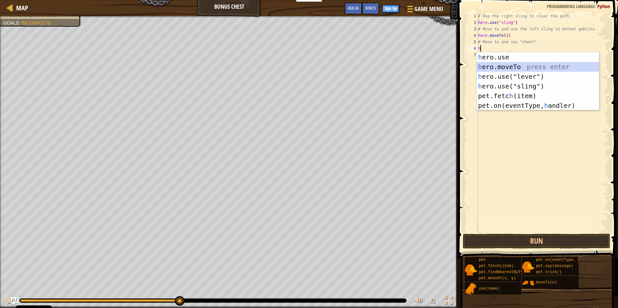
click at [522, 67] on div "h ero.use press enter h ero.moveTo press enter h ero.use("lever") press enter h…" at bounding box center [538, 91] width 122 height 78
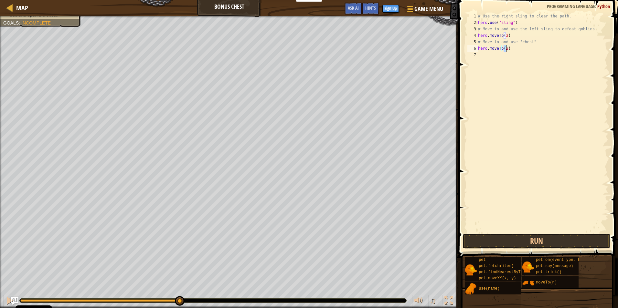
type textarea "hero.moveTo(3)"
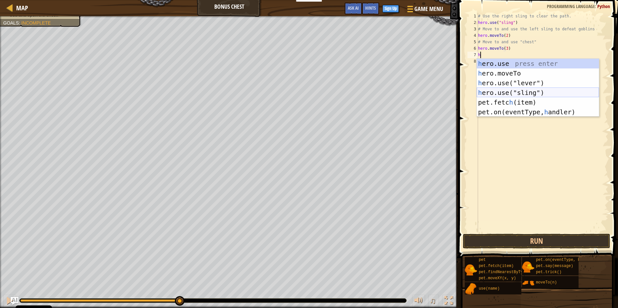
click at [508, 91] on div "h ero.use press enter h ero.moveTo press enter h ero.use("lever") press enter h…" at bounding box center [538, 98] width 122 height 78
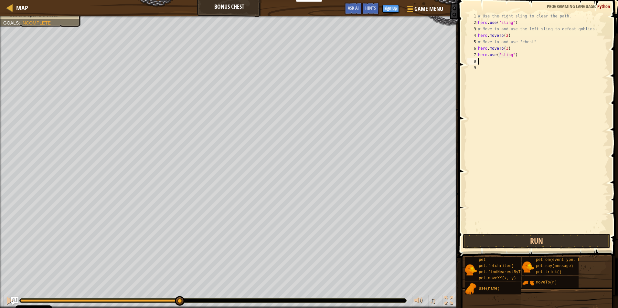
scroll to position [3, 3]
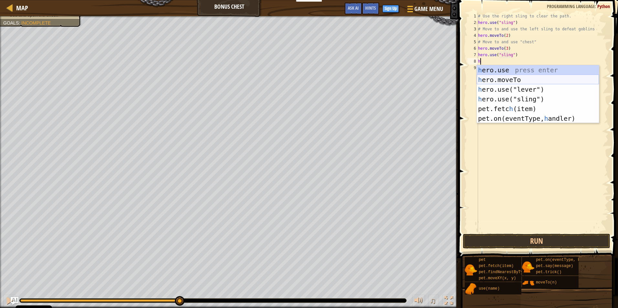
click at [512, 79] on div "h ero.use press enter h ero.moveTo press enter h ero.use("lever") press enter h…" at bounding box center [538, 104] width 122 height 78
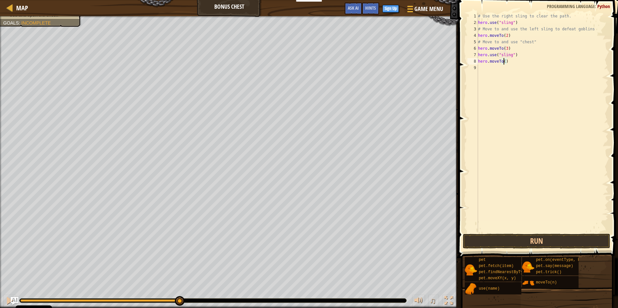
scroll to position [3, 2]
type textarea "hero.moveTo(4)"
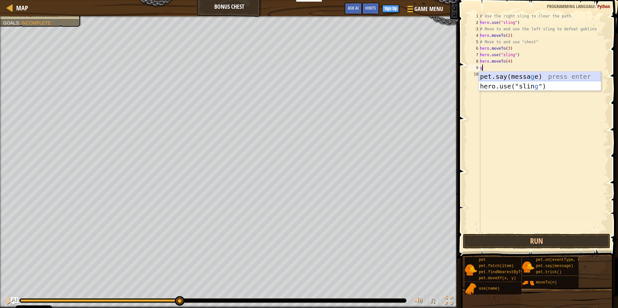
click at [548, 74] on div "pet.say([PERSON_NAME]) press enter hero.use("slin g ") press enter" at bounding box center [540, 91] width 122 height 39
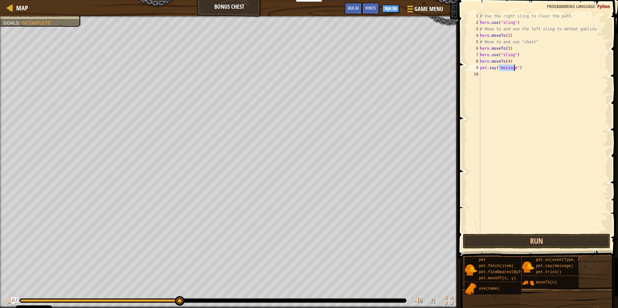
type textarea "pet.say("message")"
click at [482, 73] on div "# Use the right sling to clear the path. hero . use ( "sling" ) # Move to and u…" at bounding box center [544, 129] width 130 height 233
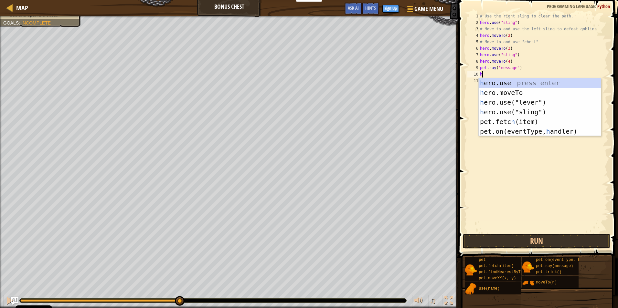
click at [515, 67] on div "# Use the right sling to clear the path. hero . use ( "sling" ) # Move to and u…" at bounding box center [544, 129] width 130 height 233
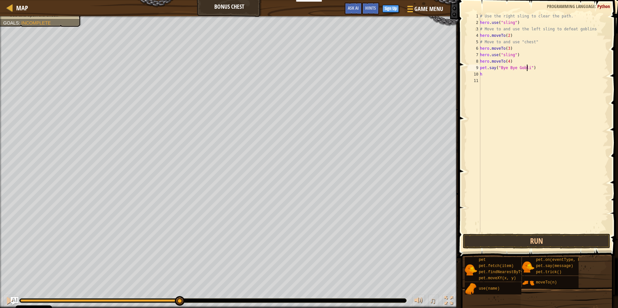
scroll to position [3, 4]
type textarea "pet.say("Bye Bye Goblins")"
click at [489, 80] on div "# Use the right sling to clear the path. hero . use ( "sling" ) # Move to and u…" at bounding box center [544, 129] width 130 height 233
click at [485, 76] on div "# Use the right sling to clear the path. hero . use ( "sling" ) # Move to and u…" at bounding box center [544, 129] width 130 height 233
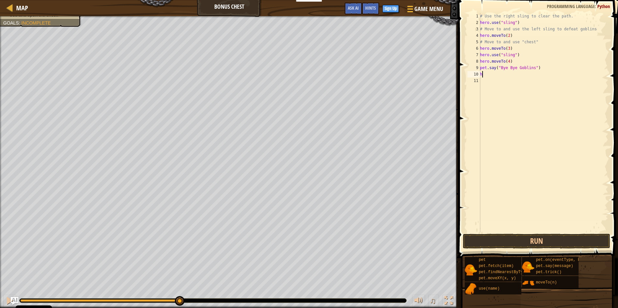
type textarea "h"
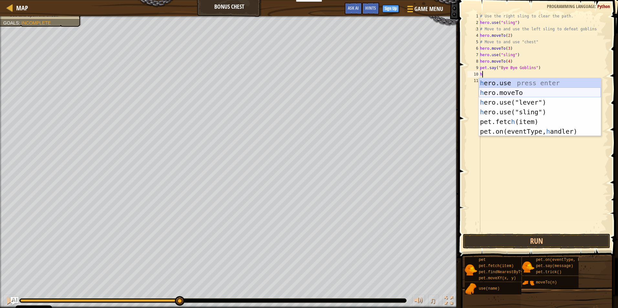
click at [524, 92] on div "h ero.use press enter h ero.moveTo press enter h ero.use("lever") press enter h…" at bounding box center [540, 117] width 122 height 78
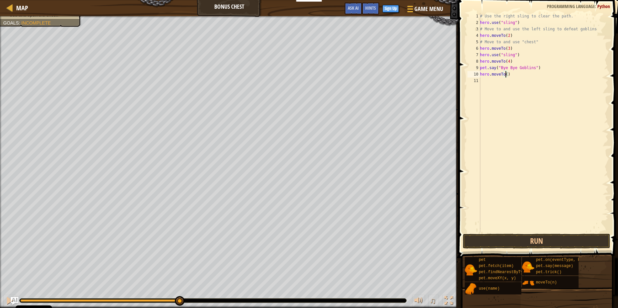
type textarea "hero.moveTo(5)"
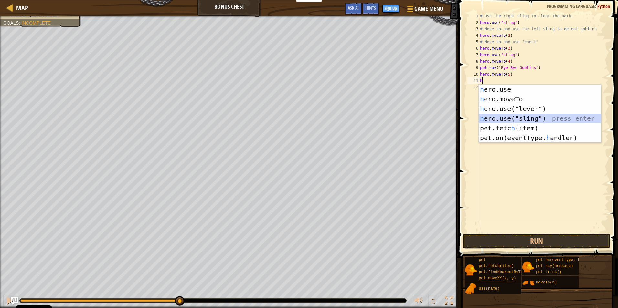
click at [539, 120] on div "h ero.use press enter h ero.moveTo press enter h ero.use("lever") press enter h…" at bounding box center [540, 124] width 122 height 78
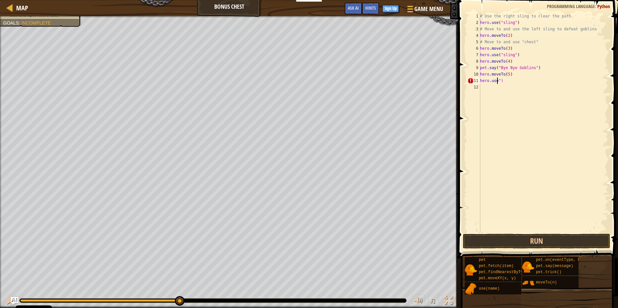
scroll to position [3, 1]
type textarea "her""
type textarea "h"
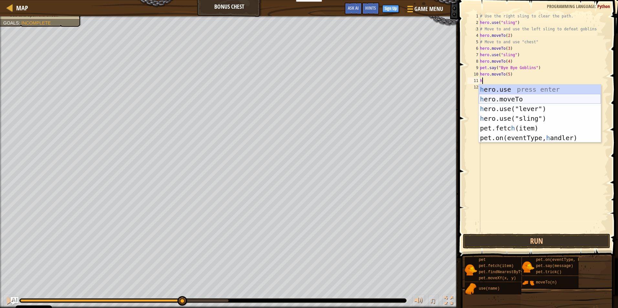
click at [523, 100] on div "h ero.use press enter h ero.moveTo press enter h ero.use("lever") press enter h…" at bounding box center [540, 124] width 122 height 78
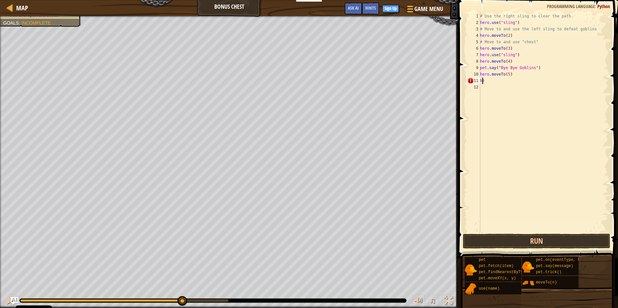
type textarea ")"
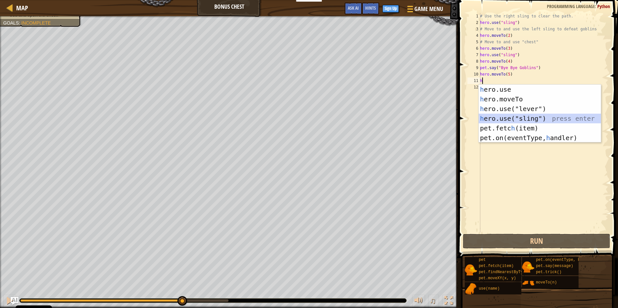
click at [537, 117] on div "h ero.use press enter h ero.moveTo press enter h ero.use("lever") press enter h…" at bounding box center [540, 124] width 122 height 78
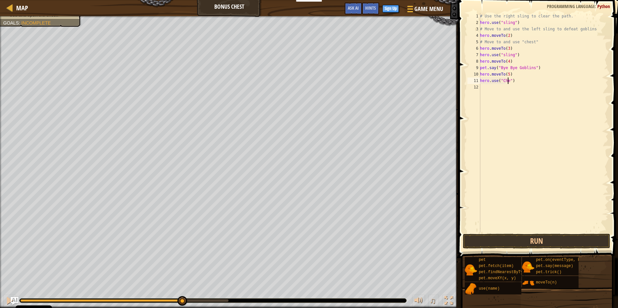
scroll to position [3, 3]
type textarea "hero.use("Chest")"
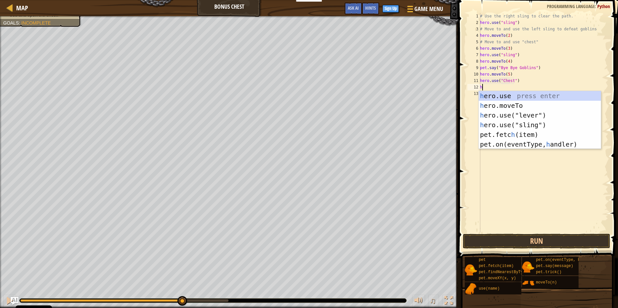
click at [509, 76] on div "# Use the right sling to clear the path. hero . use ( "sling" ) # Move to and u…" at bounding box center [544, 129] width 130 height 233
type textarea "hero.moveTo(5)"
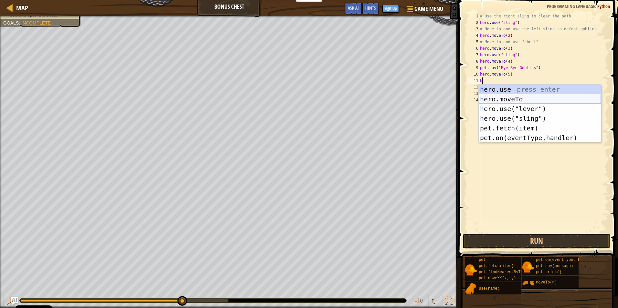
click at [515, 96] on div "h ero.use press enter h ero.moveTo press enter h ero.use("lever") press enter h…" at bounding box center [540, 124] width 122 height 78
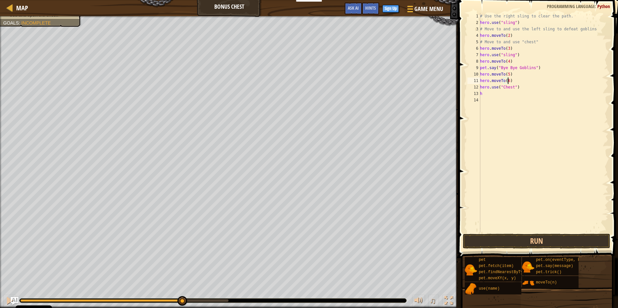
scroll to position [3, 2]
click at [486, 92] on div "# Use the right sling to clear the path. hero . use ( "sling" ) # Move to and u…" at bounding box center [544, 129] width 130 height 233
type textarea "h"
click at [517, 240] on button "Run" at bounding box center [536, 241] width 147 height 15
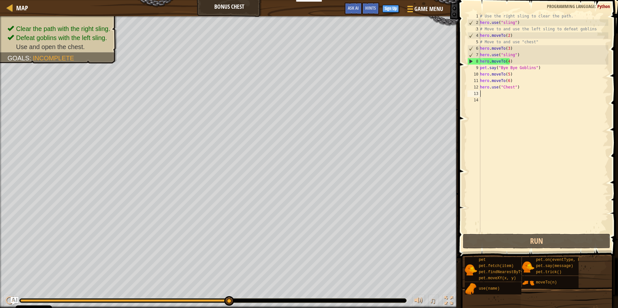
click at [513, 63] on div "# Use the right sling to clear the path. hero . use ( "sling" ) # Move to and u…" at bounding box center [544, 129] width 130 height 233
type textarea "hero.moveTo(4)"
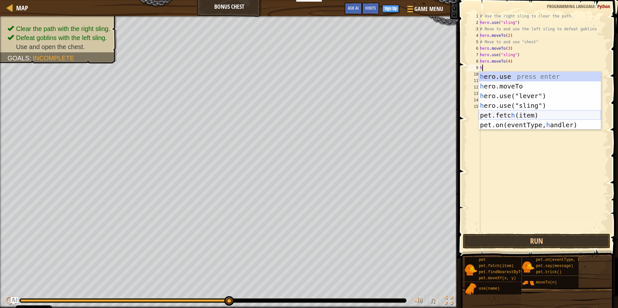
click at [540, 117] on div "h ero.use press enter h ero.moveTo press enter h ero.use("lever") press enter h…" at bounding box center [540, 111] width 122 height 78
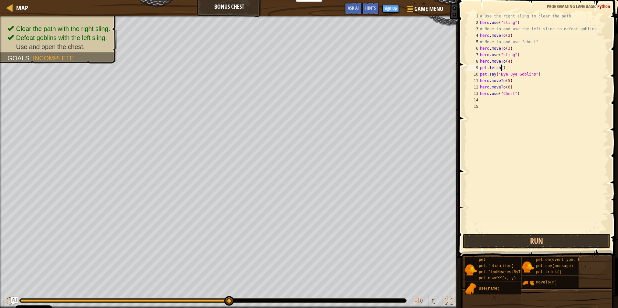
scroll to position [3, 2]
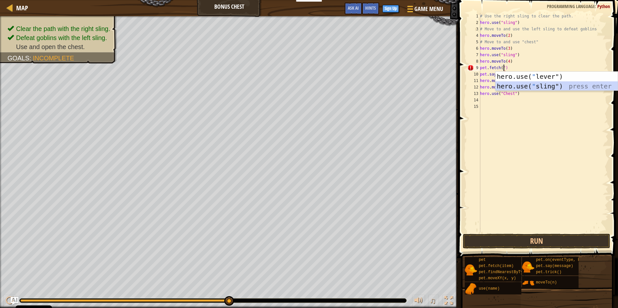
click at [538, 84] on div "hero.use( " lever") press enter hero.use( " sling") press enter" at bounding box center [556, 91] width 122 height 39
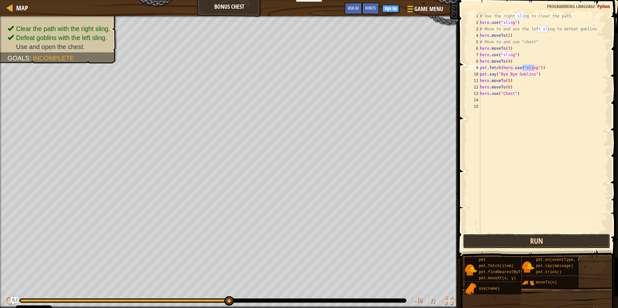
click at [536, 242] on button "Run" at bounding box center [536, 241] width 147 height 15
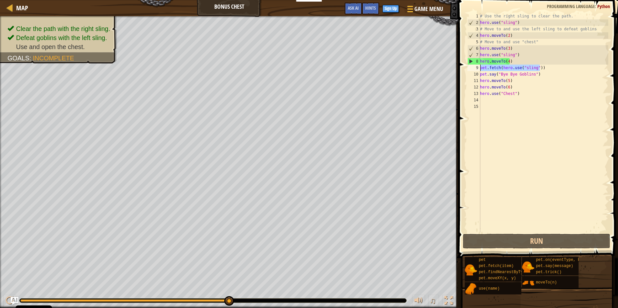
drag, startPoint x: 541, startPoint y: 67, endPoint x: 476, endPoint y: 69, distance: 65.0
click at [476, 69] on div "pet.fetch(hero.use("sling")) 1 2 3 4 5 6 7 8 9 10 11 12 13 14 15 # Use the righ…" at bounding box center [537, 123] width 142 height 220
type textarea "]"
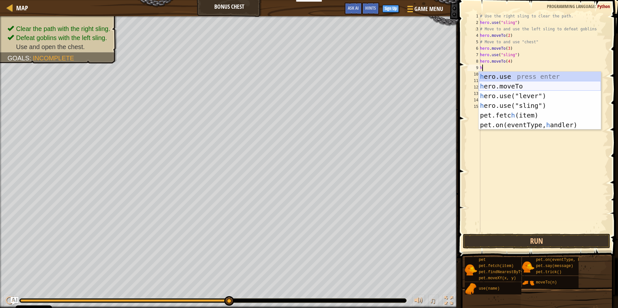
click at [519, 86] on div "h ero.use press enter h ero.moveTo press enter h ero.use("lever") press enter h…" at bounding box center [540, 111] width 122 height 78
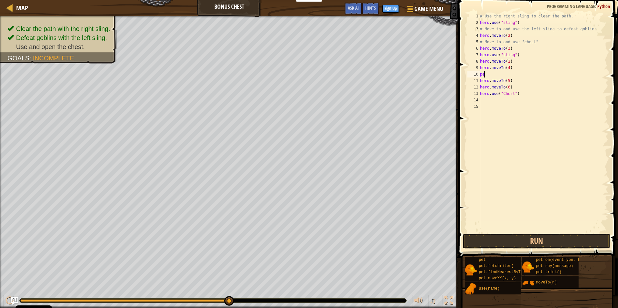
type textarea "p"
click at [480, 81] on div "# Use the right sling to clear the path. hero . use ( "sling" ) # Move to and u…" at bounding box center [544, 129] width 130 height 233
click at [515, 47] on div "# Use the right sling to clear the path. hero . use ( "sling" ) # Move to and u…" at bounding box center [544, 129] width 130 height 233
click at [531, 41] on div "# Use the right sling to clear the path. hero . use ( "sling" ) # Move to and u…" at bounding box center [544, 129] width 130 height 233
click at [538, 49] on div "# Use the right sling to clear the path. hero . use ( "sling" ) # Move to and u…" at bounding box center [544, 129] width 130 height 233
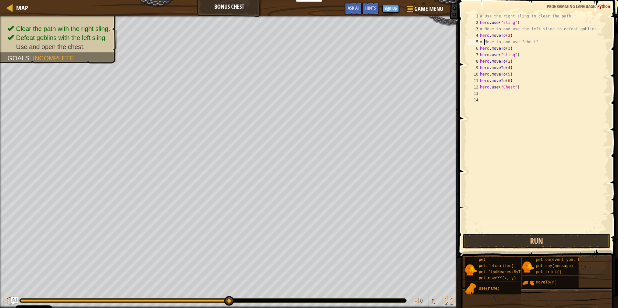
click at [484, 43] on div "# Use the right sling to clear the path. hero . use ( "sling" ) # Move to and u…" at bounding box center [544, 129] width 130 height 233
click at [536, 46] on div "# Use the right sling to clear the path. hero . use ( "sling" ) # Move to and u…" at bounding box center [544, 129] width 130 height 233
click at [538, 42] on div "# Use the right sling to clear the path. hero . use ( "sling" ) # Move to and u…" at bounding box center [544, 129] width 130 height 233
type textarea "# Move to and use "chest""
type textarea "h"
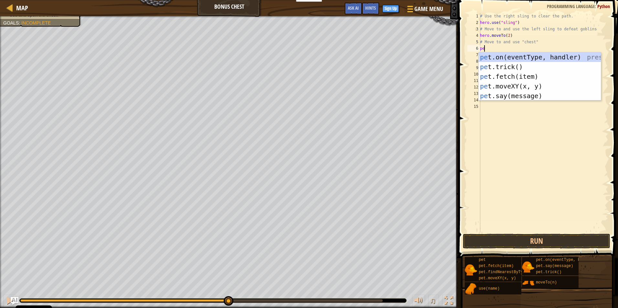
scroll to position [3, 0]
click at [527, 93] on div "pet .on(eventType, handler) press enter pet .trick() press enter pet .fetch(ite…" at bounding box center [540, 86] width 122 height 68
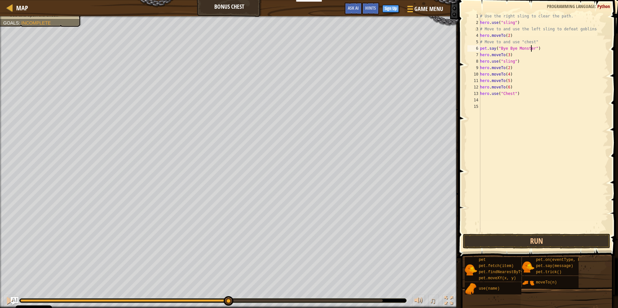
scroll to position [3, 5]
click at [542, 240] on button "Run" at bounding box center [536, 241] width 147 height 15
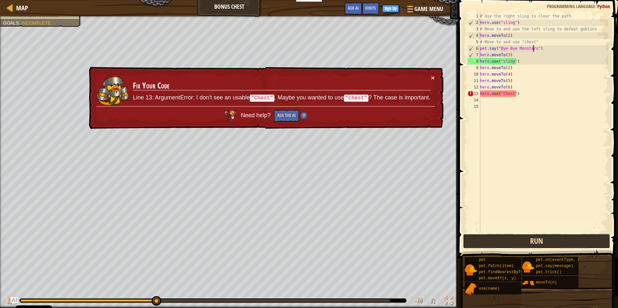
click at [542, 240] on button "Run" at bounding box center [536, 241] width 147 height 15
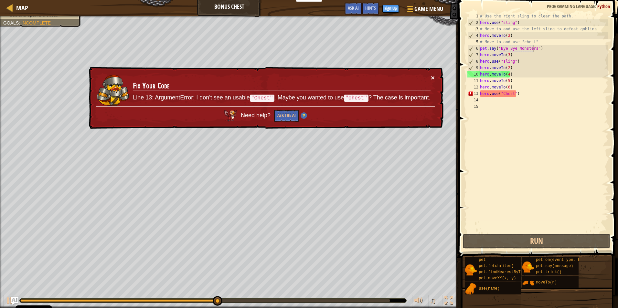
click at [434, 75] on button "×" at bounding box center [433, 77] width 4 height 7
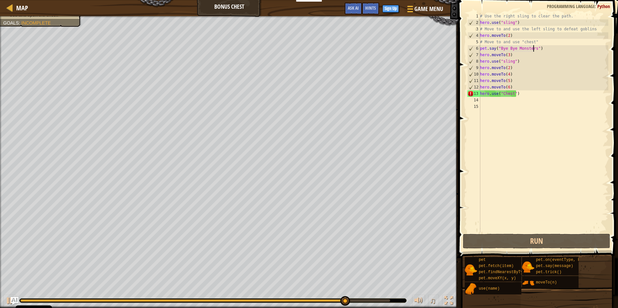
click at [525, 95] on div "# Use the right sling to clear the path. hero . use ( "sling" ) # Move to and u…" at bounding box center [544, 129] width 130 height 233
type textarea "hero.use("Chest")"
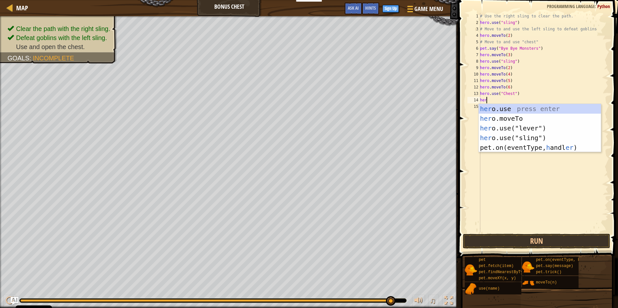
scroll to position [3, 0]
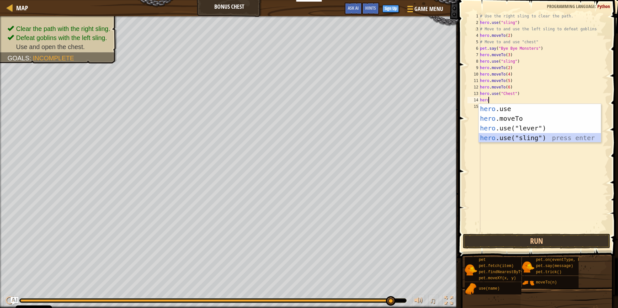
click at [533, 134] on div "hero .use press enter hero .moveTo press enter hero .use("lever") press enter h…" at bounding box center [540, 133] width 122 height 58
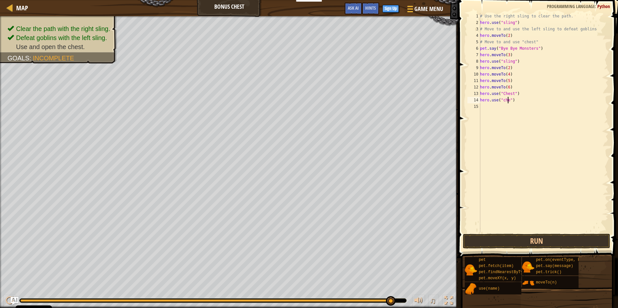
scroll to position [3, 3]
click at [495, 237] on button "Run" at bounding box center [536, 241] width 147 height 15
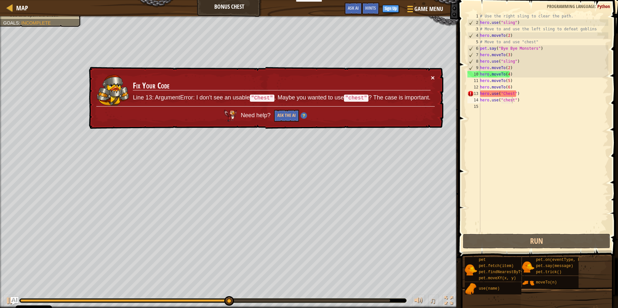
click at [434, 74] on button "×" at bounding box center [433, 77] width 4 height 7
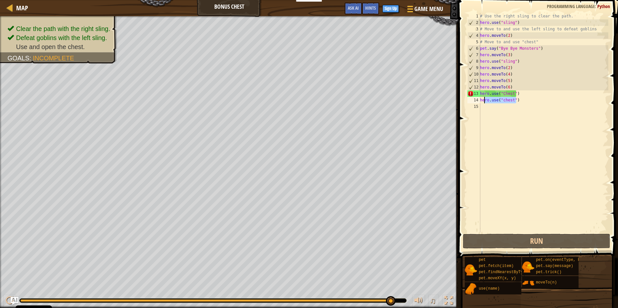
drag, startPoint x: 518, startPoint y: 99, endPoint x: 482, endPoint y: 99, distance: 35.9
click at [482, 99] on div "# Use the right sling to clear the path. hero . use ( "sling" ) # Move to and u…" at bounding box center [544, 129] width 130 height 233
type textarea "h"
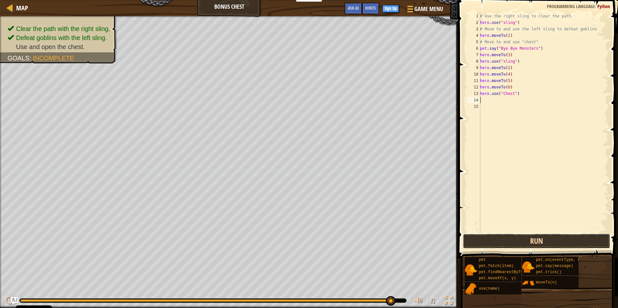
click at [524, 238] on button "Run" at bounding box center [536, 241] width 147 height 15
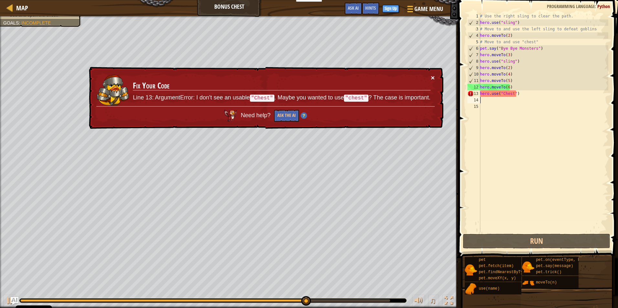
click at [432, 79] on button "×" at bounding box center [433, 77] width 4 height 7
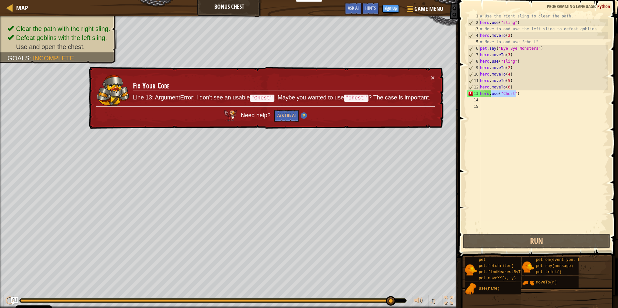
drag, startPoint x: 522, startPoint y: 93, endPoint x: 491, endPoint y: 94, distance: 31.4
click at [491, 94] on div "# Use the right sling to clear the path. hero . use ( "sling" ) # Move to and u…" at bounding box center [544, 129] width 130 height 233
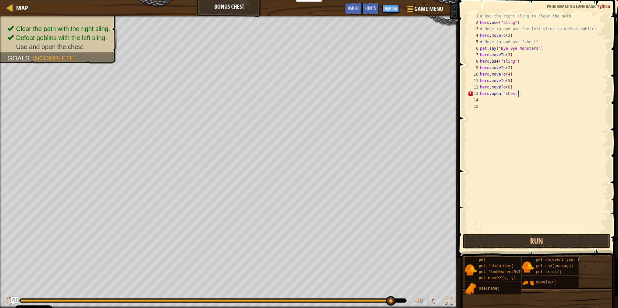
scroll to position [3, 3]
click at [546, 243] on button "Run" at bounding box center [536, 241] width 147 height 15
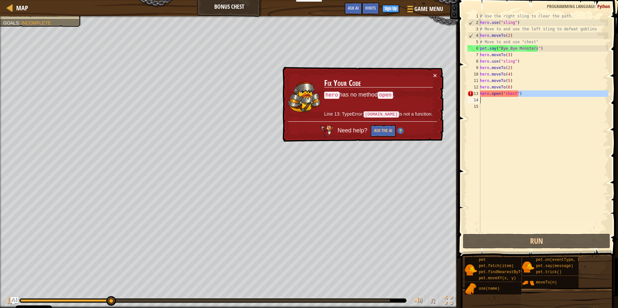
drag, startPoint x: 517, startPoint y: 96, endPoint x: 478, endPoint y: 97, distance: 39.1
click at [478, 97] on div "[DOMAIN_NAME]("chest") 1 2 3 4 5 6 7 8 9 10 11 12 13 14 15 # Use the right slin…" at bounding box center [537, 123] width 142 height 220
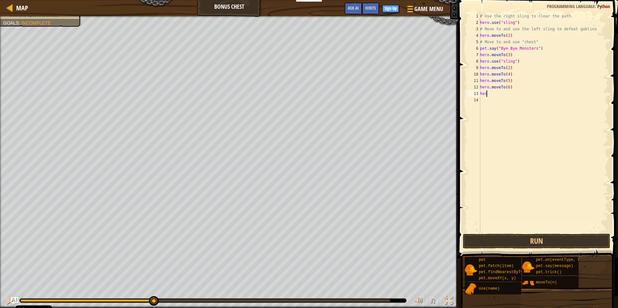
scroll to position [3, 0]
type textarea "h"
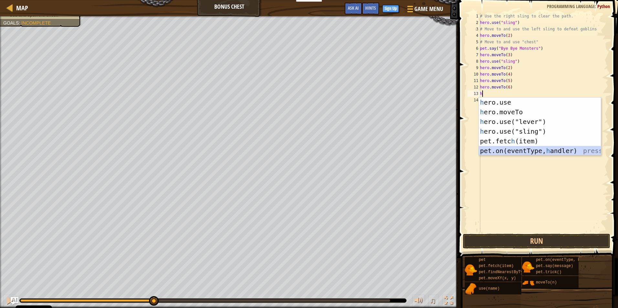
click at [533, 150] on div "h ero.use press enter h ero.moveTo press enter h ero.use("lever") press enter h…" at bounding box center [540, 137] width 122 height 78
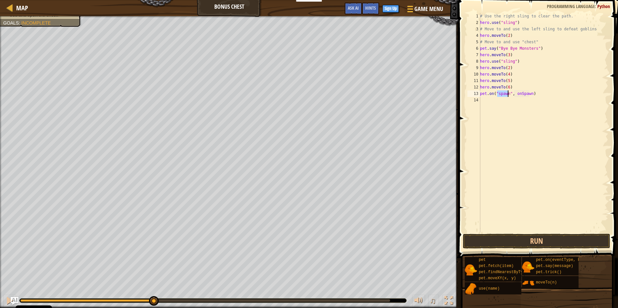
scroll to position [3, 2]
click at [521, 95] on div "# Use the right sling to clear the path. hero . use ( "sling" ) # Move to and u…" at bounding box center [544, 129] width 130 height 233
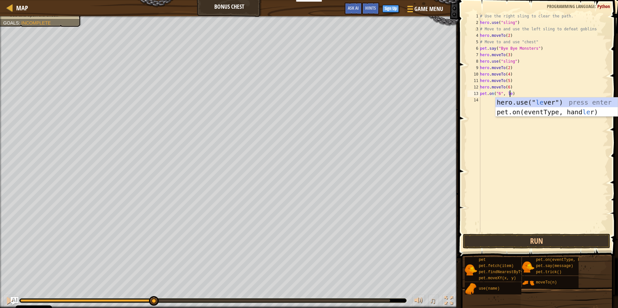
scroll to position [3, 3]
click at [525, 101] on div "hero.use(" leve r") press enter" at bounding box center [556, 112] width 122 height 29
type textarea "pet.on("6", hero.use("lever")"
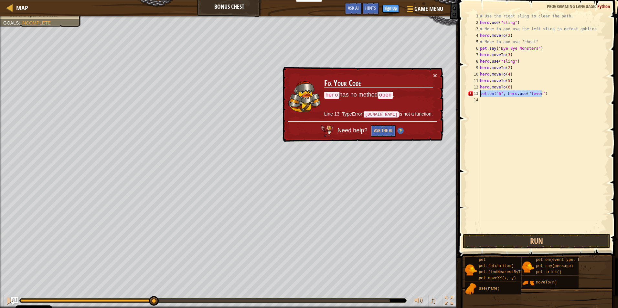
drag, startPoint x: 552, startPoint y: 92, endPoint x: 472, endPoint y: 96, distance: 80.6
click at [472, 96] on div "pet.on("6", hero.use("lever") 1 2 3 4 5 6 7 8 9 10 11 12 13 14 # Use the right …" at bounding box center [537, 123] width 142 height 220
